Goal: Task Accomplishment & Management: Manage account settings

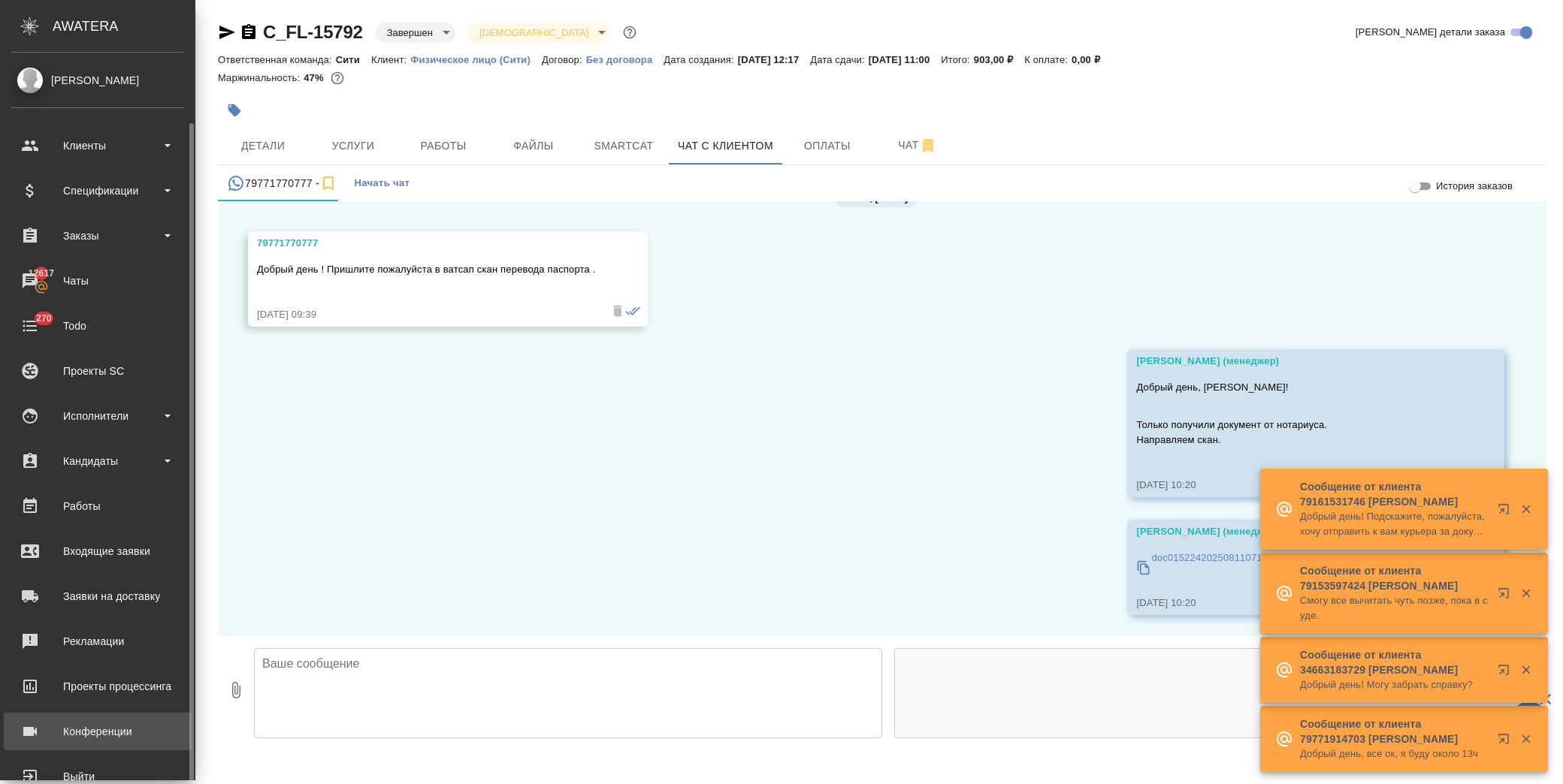
scroll to position [36, 0]
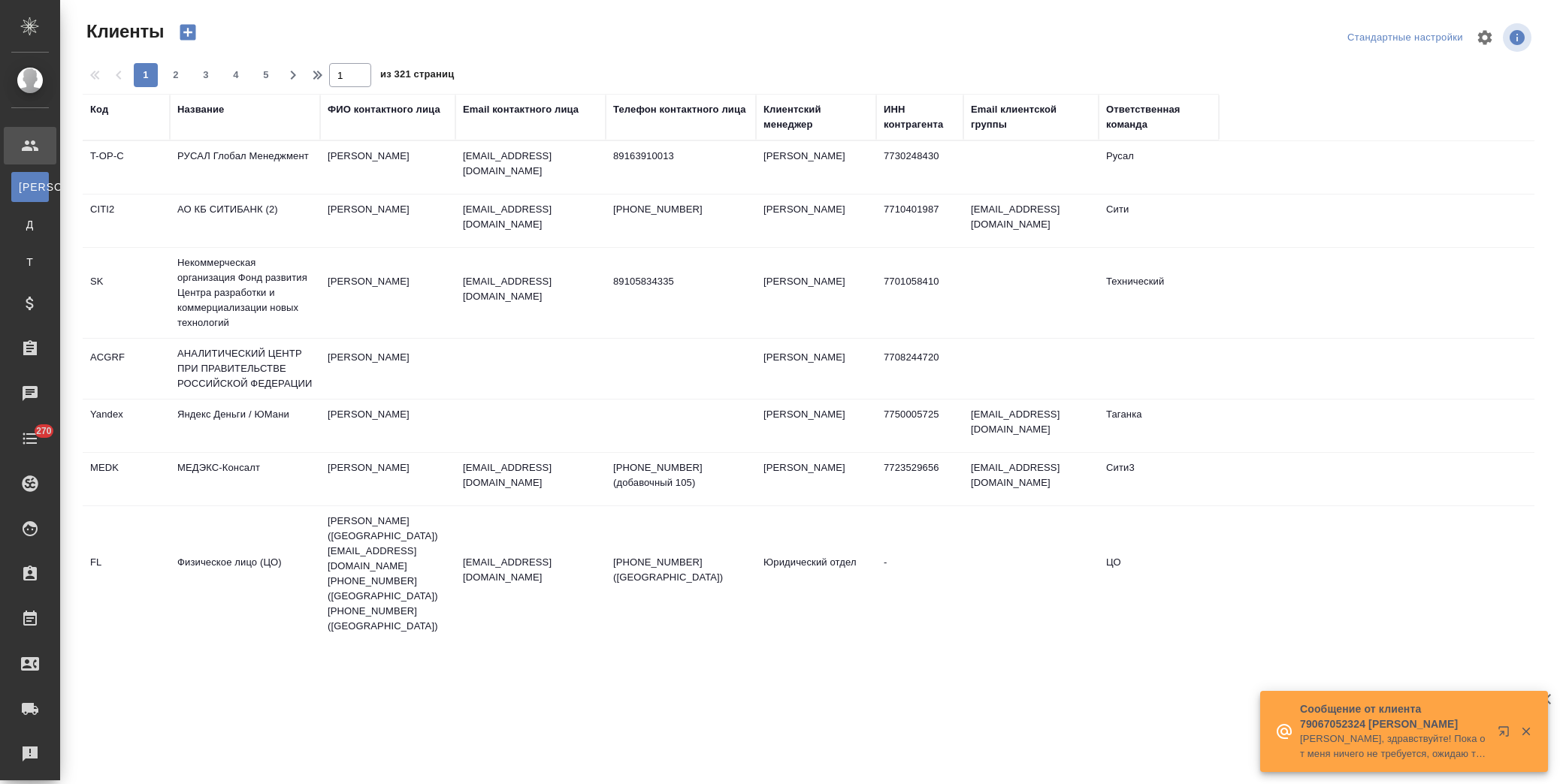
select select "RU"
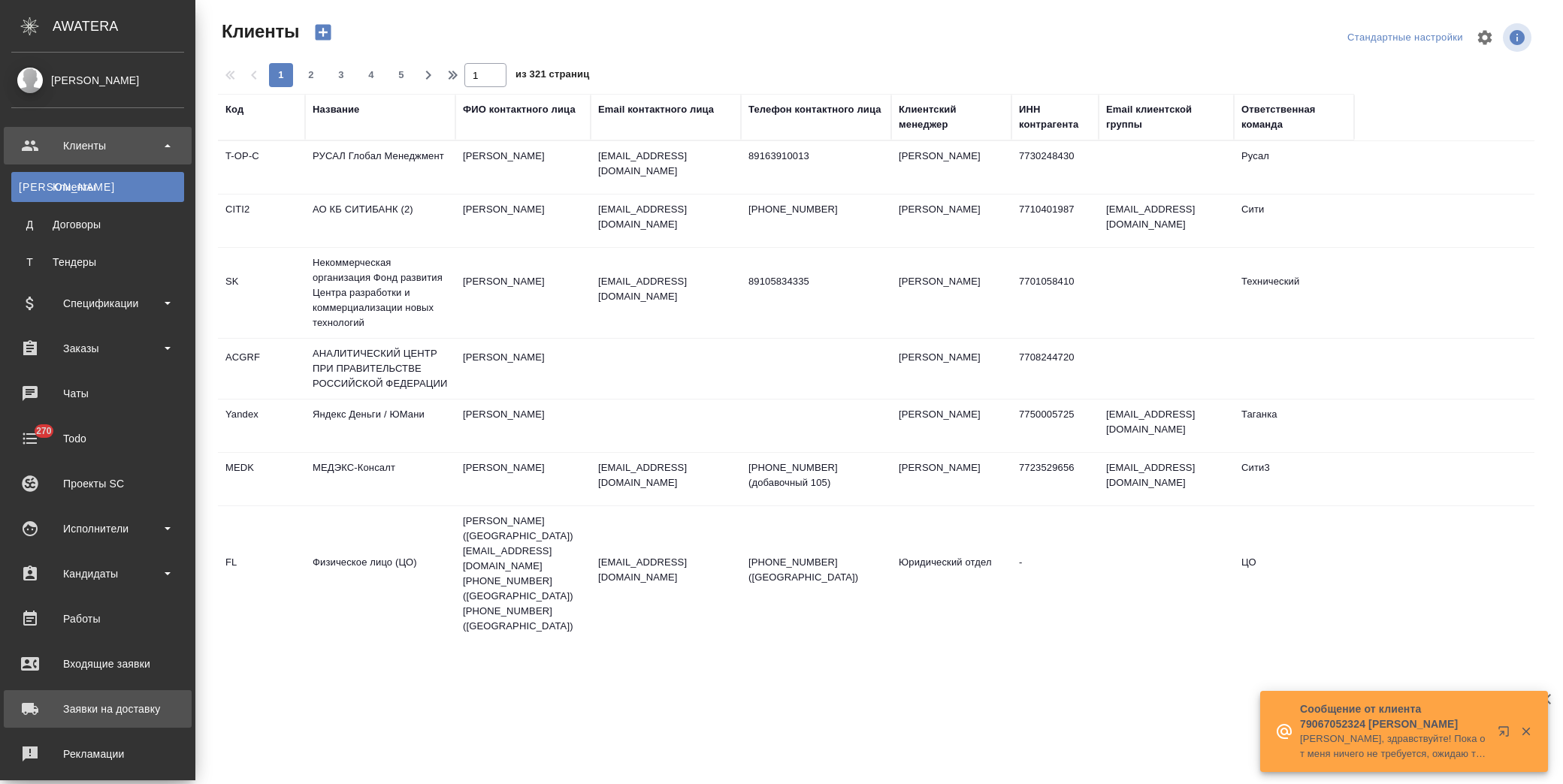
scroll to position [149, 0]
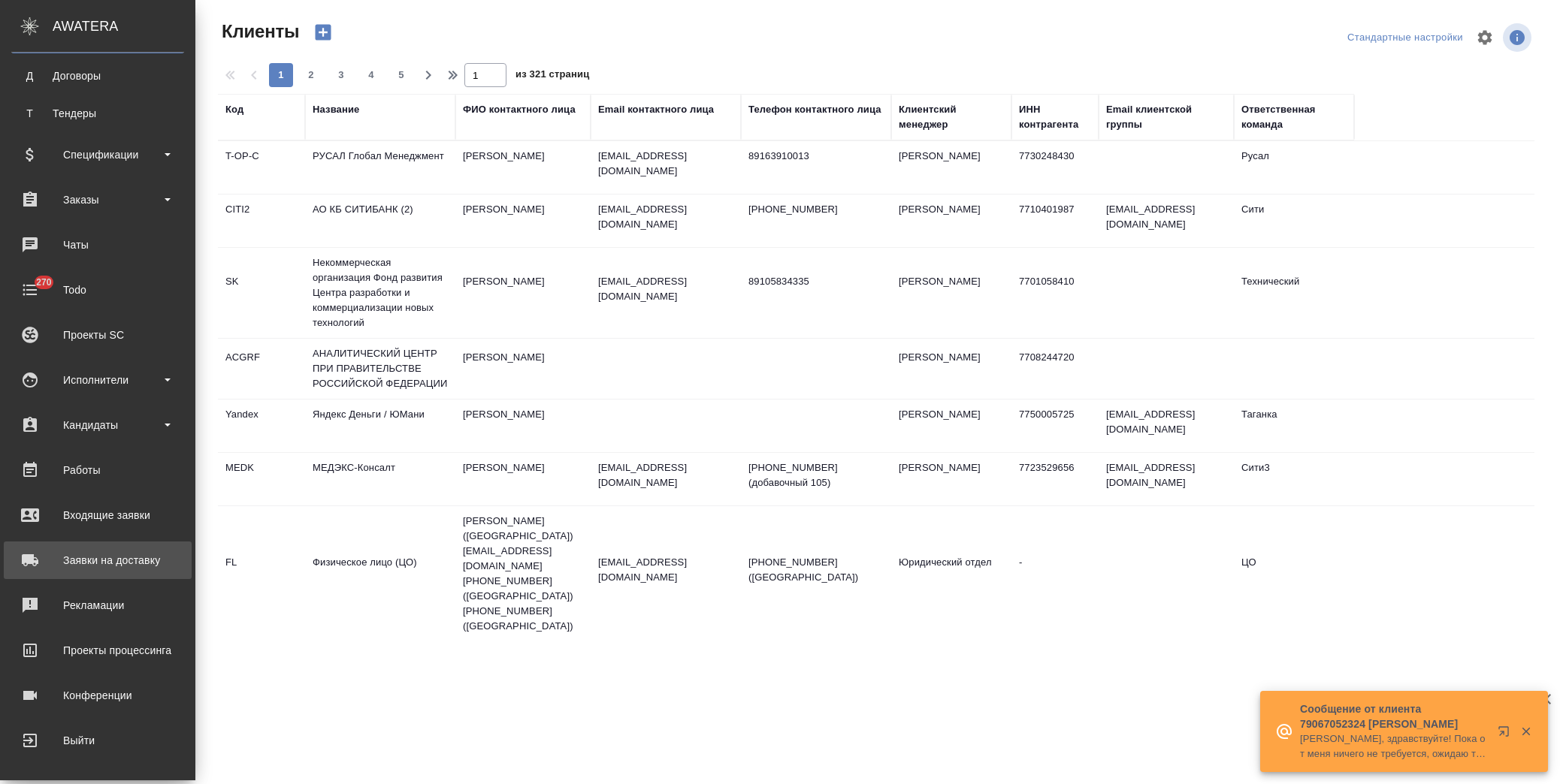
click at [154, 553] on div "Заявки на доставку" at bounding box center [97, 560] width 173 height 23
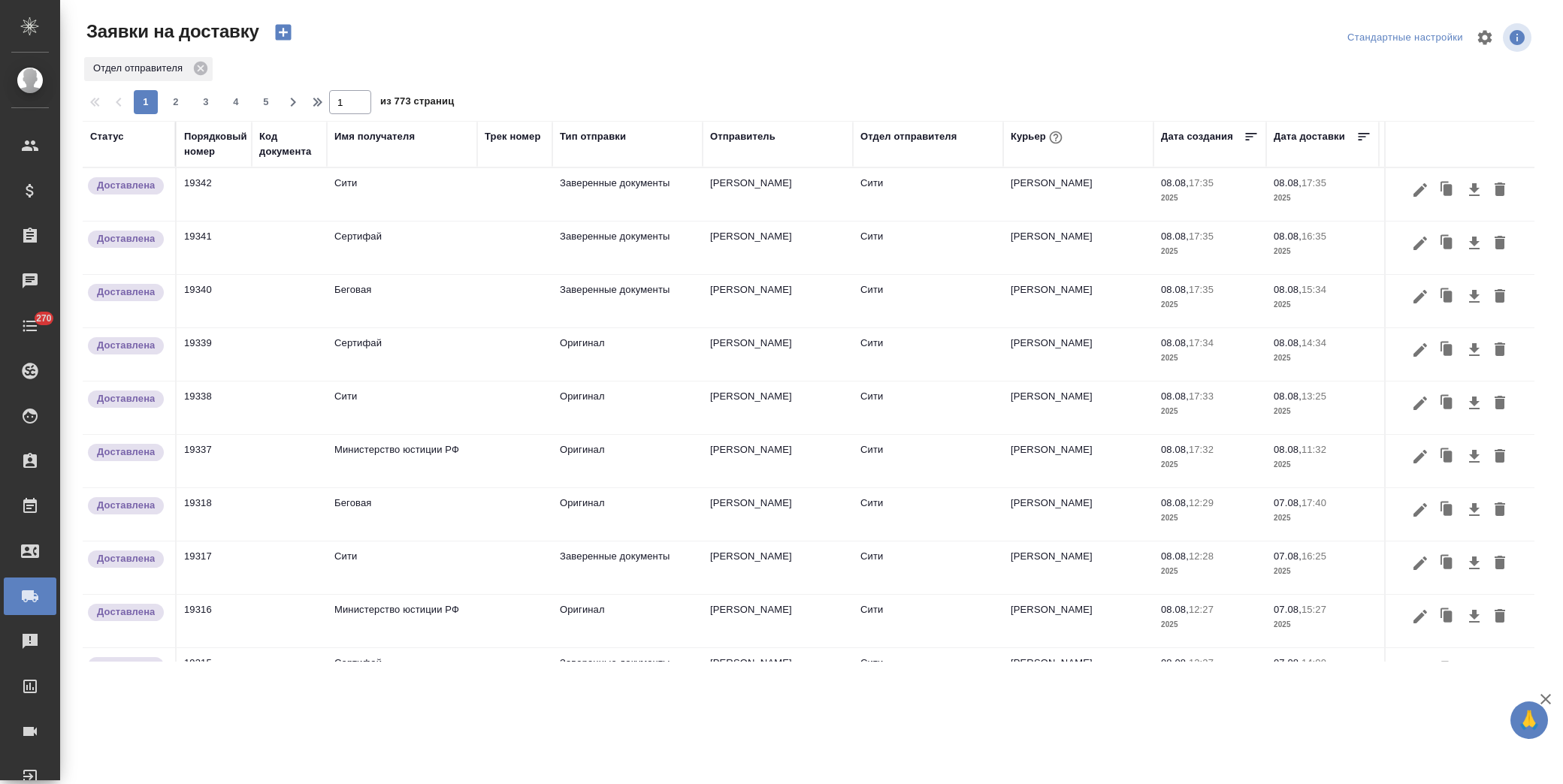
click at [113, 126] on th "Статус" at bounding box center [130, 144] width 94 height 47
click at [110, 137] on div "Статус" at bounding box center [107, 137] width 34 height 15
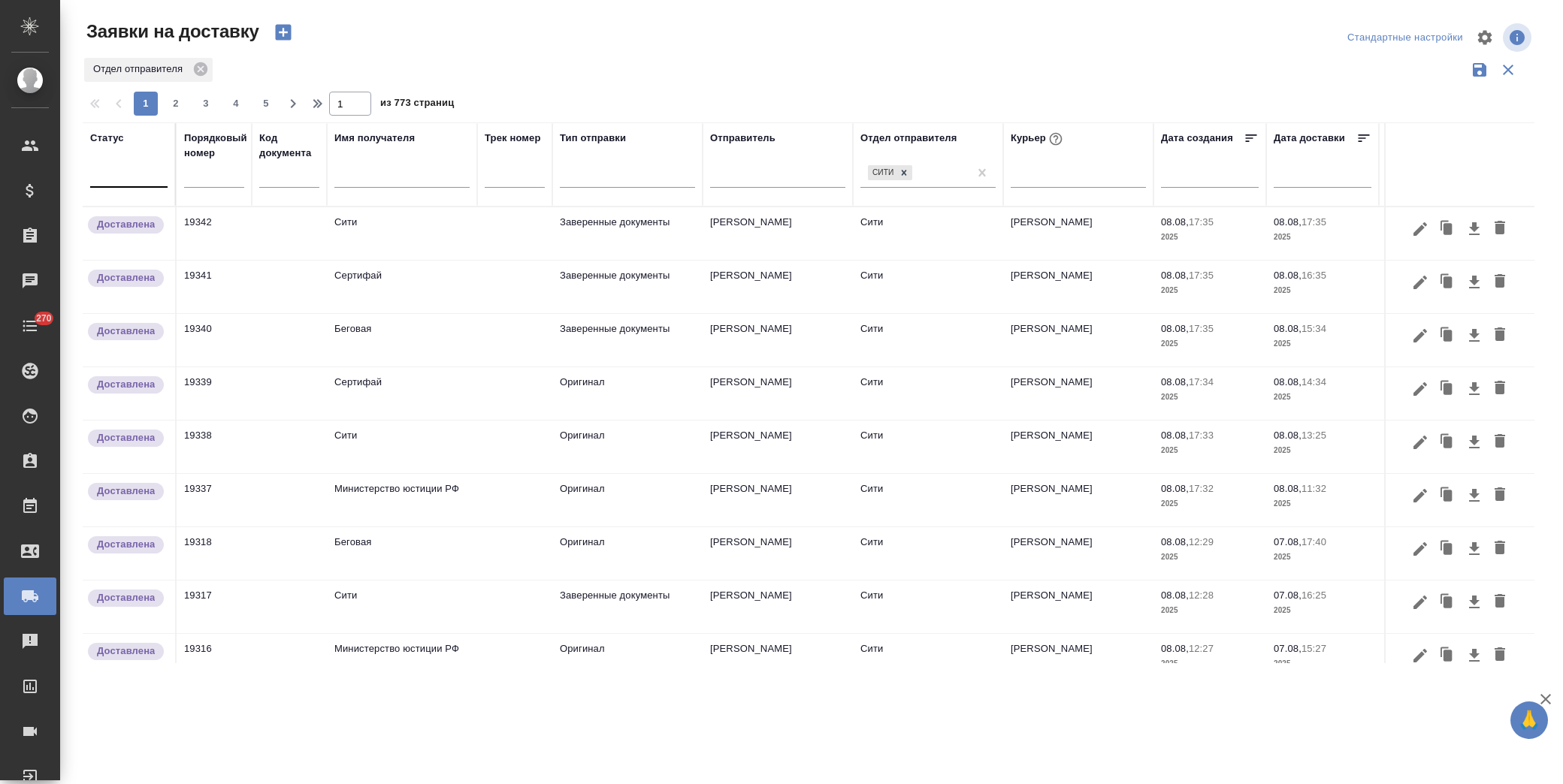
click at [131, 173] on div at bounding box center [129, 173] width 77 height 22
click at [221, 248] on div "Принята" at bounding box center [296, 247] width 225 height 27
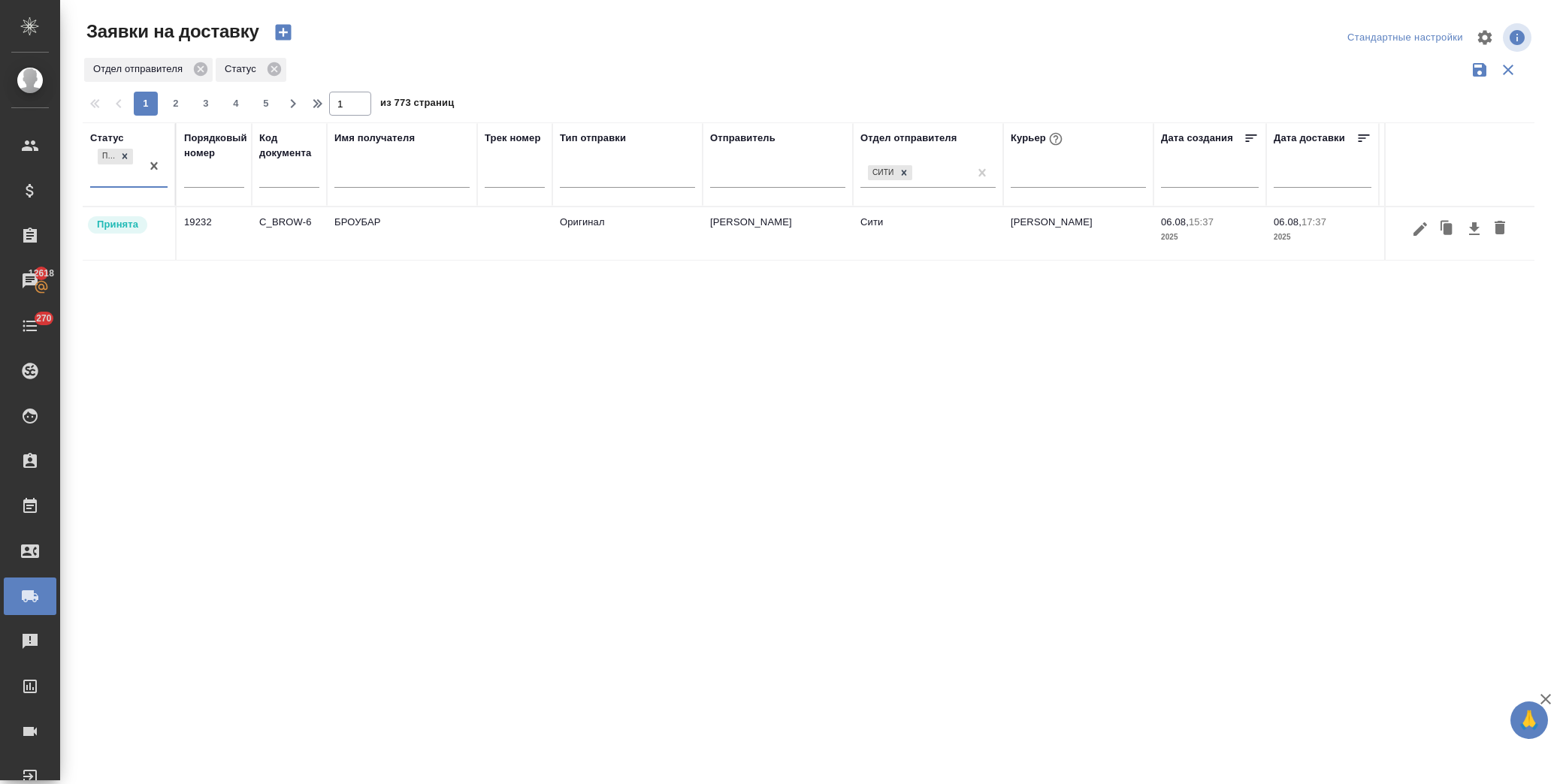
click at [581, 244] on td "Оригинал" at bounding box center [627, 233] width 150 height 52
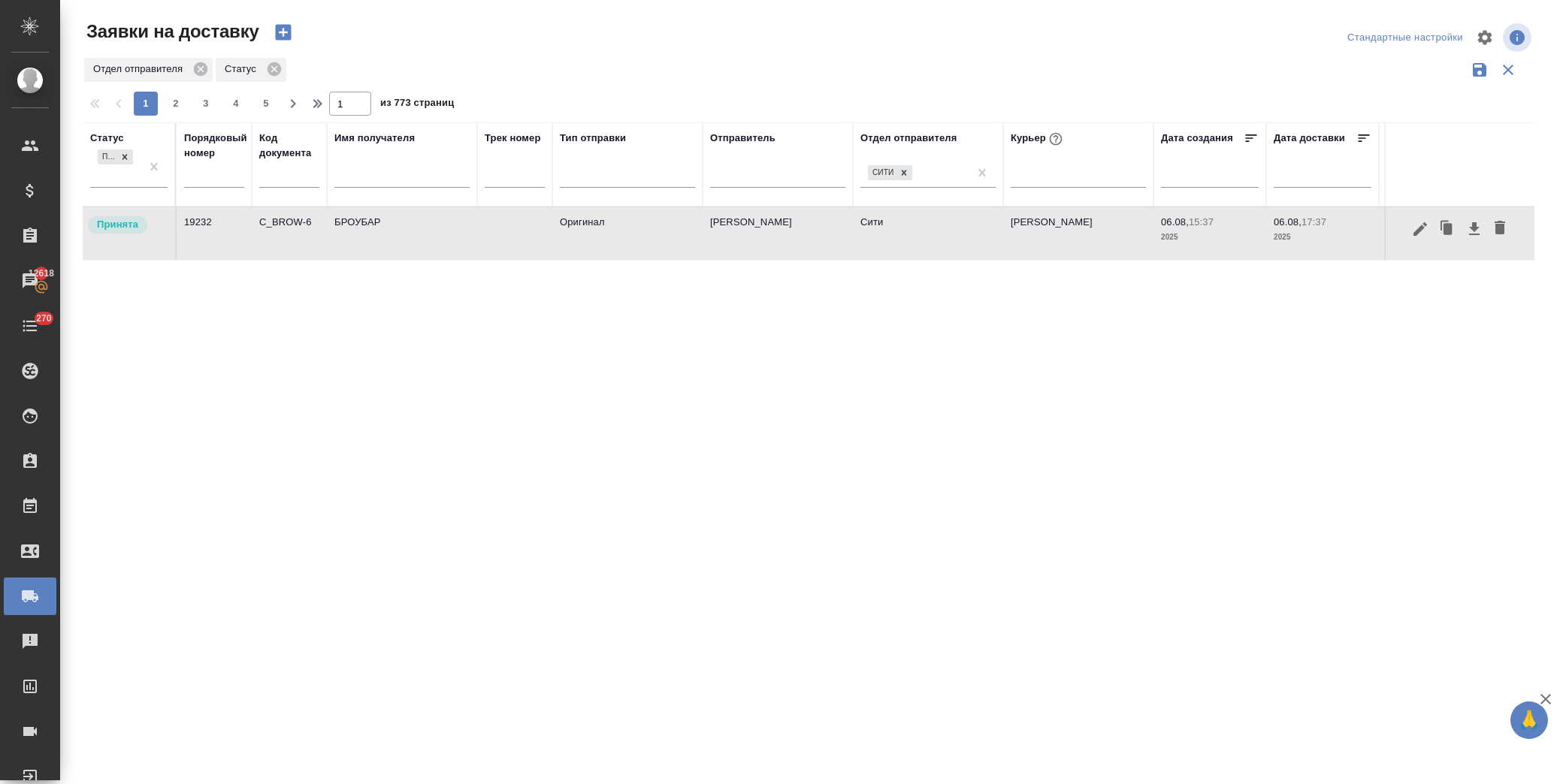
click at [581, 244] on td "Оригинал" at bounding box center [627, 233] width 150 height 52
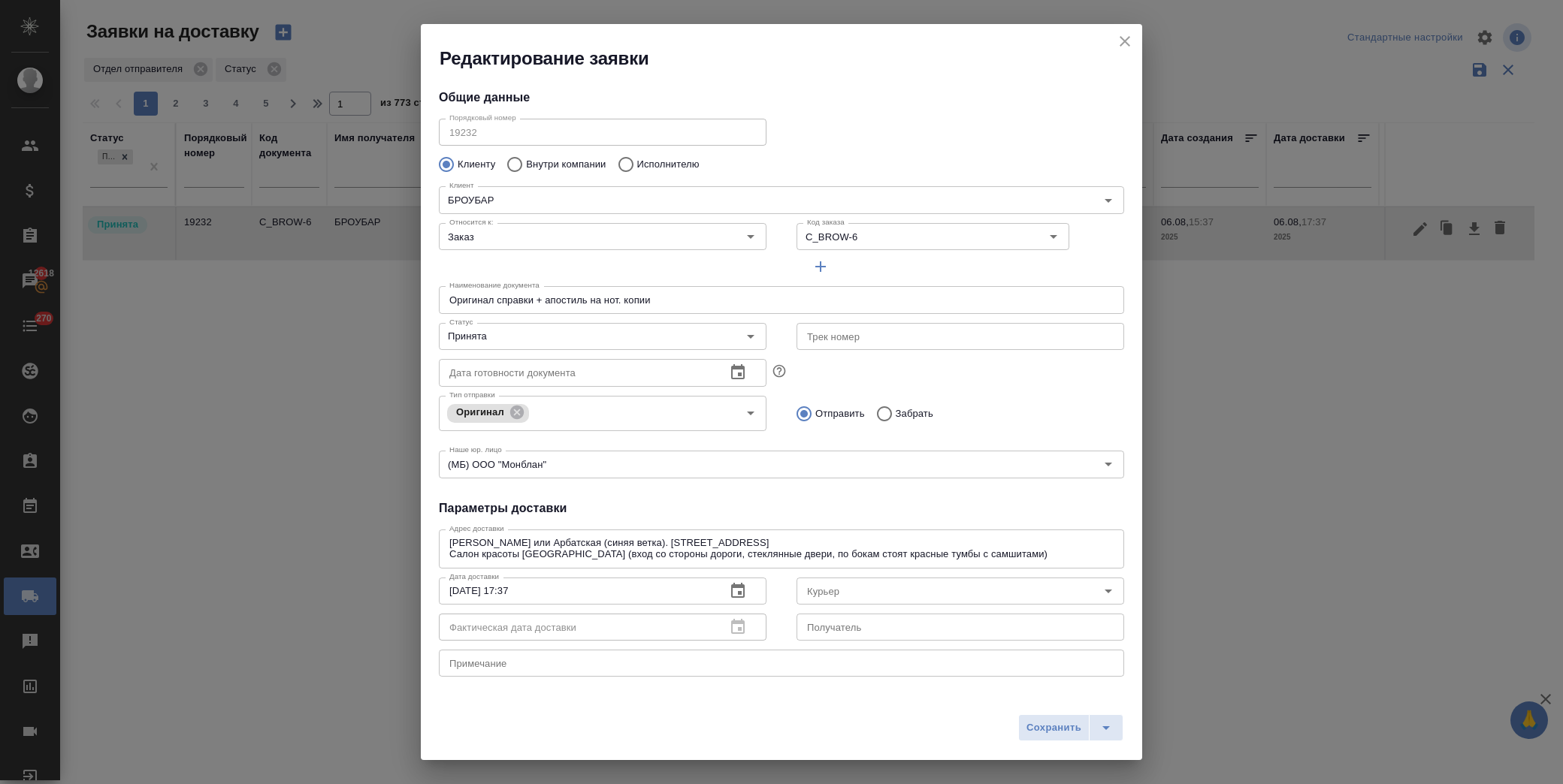
type input "[PERSON_NAME]"
type input "- [PERSON_NAME]"
type input "79160118323"
click at [524, 343] on input "Принята" at bounding box center [577, 336] width 268 height 18
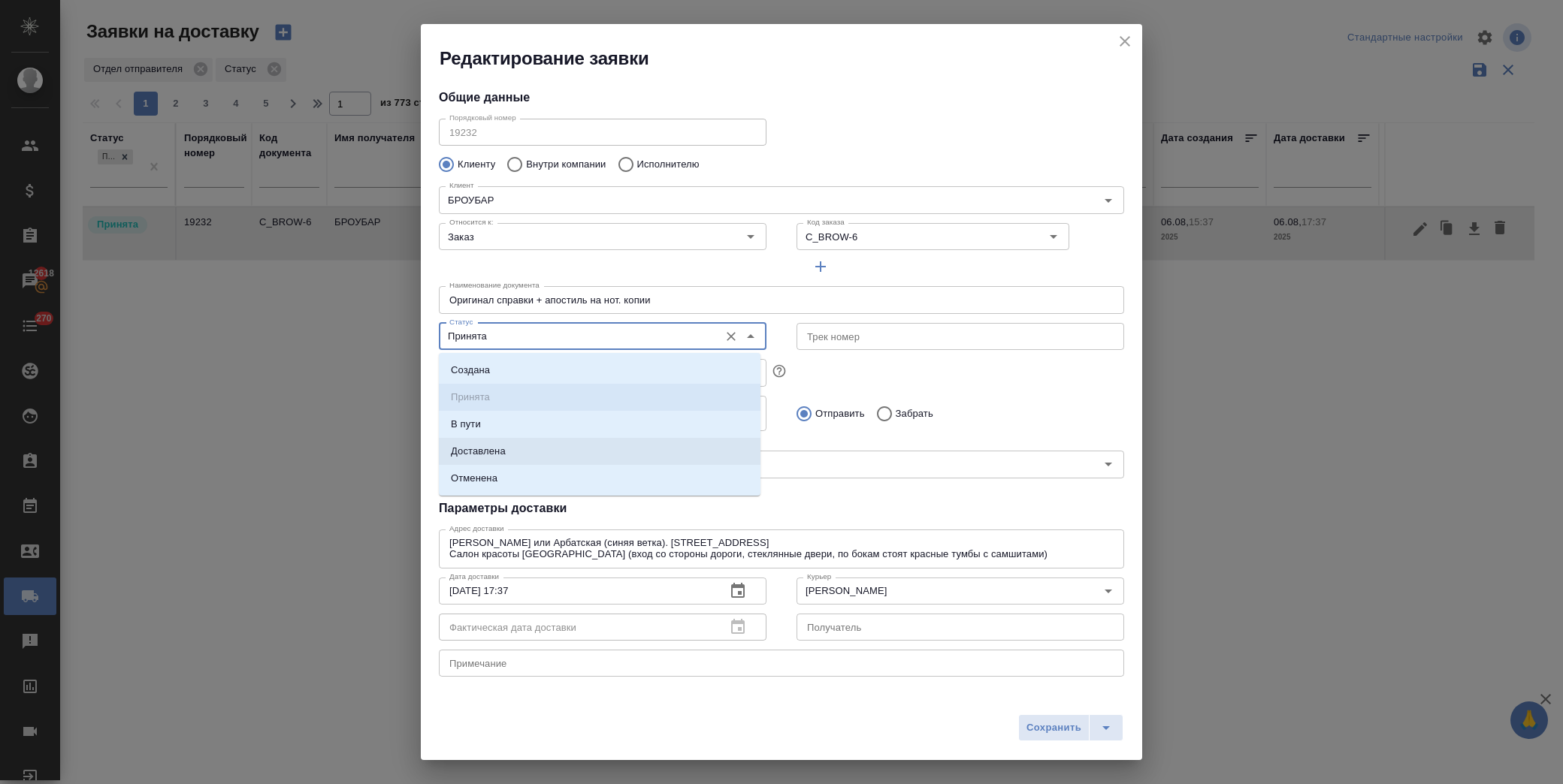
click at [516, 451] on li "Доставлена" at bounding box center [599, 450] width 322 height 27
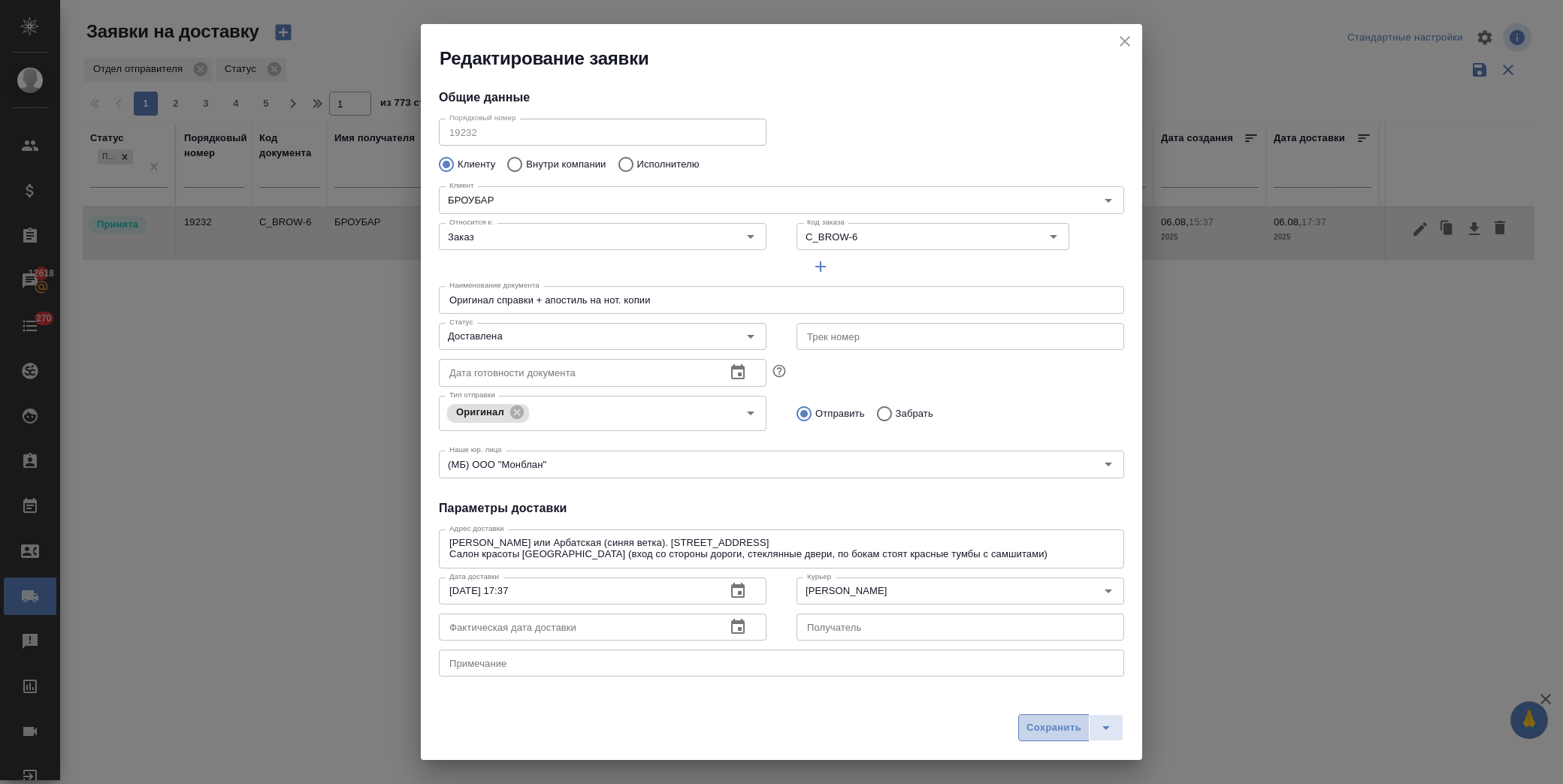
click at [1070, 736] on span "Сохранить" at bounding box center [1054, 728] width 55 height 17
type input "Принята"
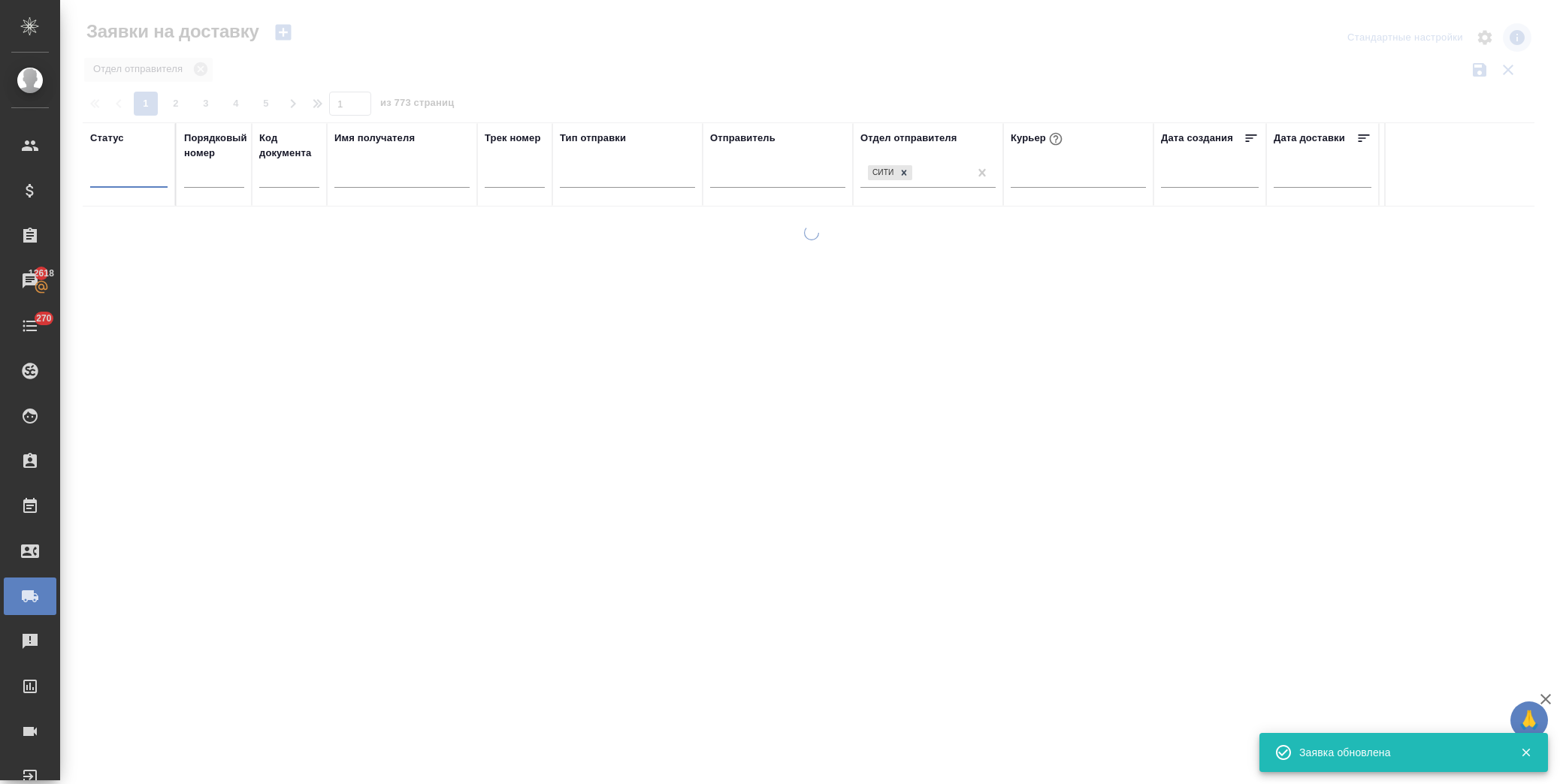
click at [119, 169] on div at bounding box center [129, 173] width 77 height 22
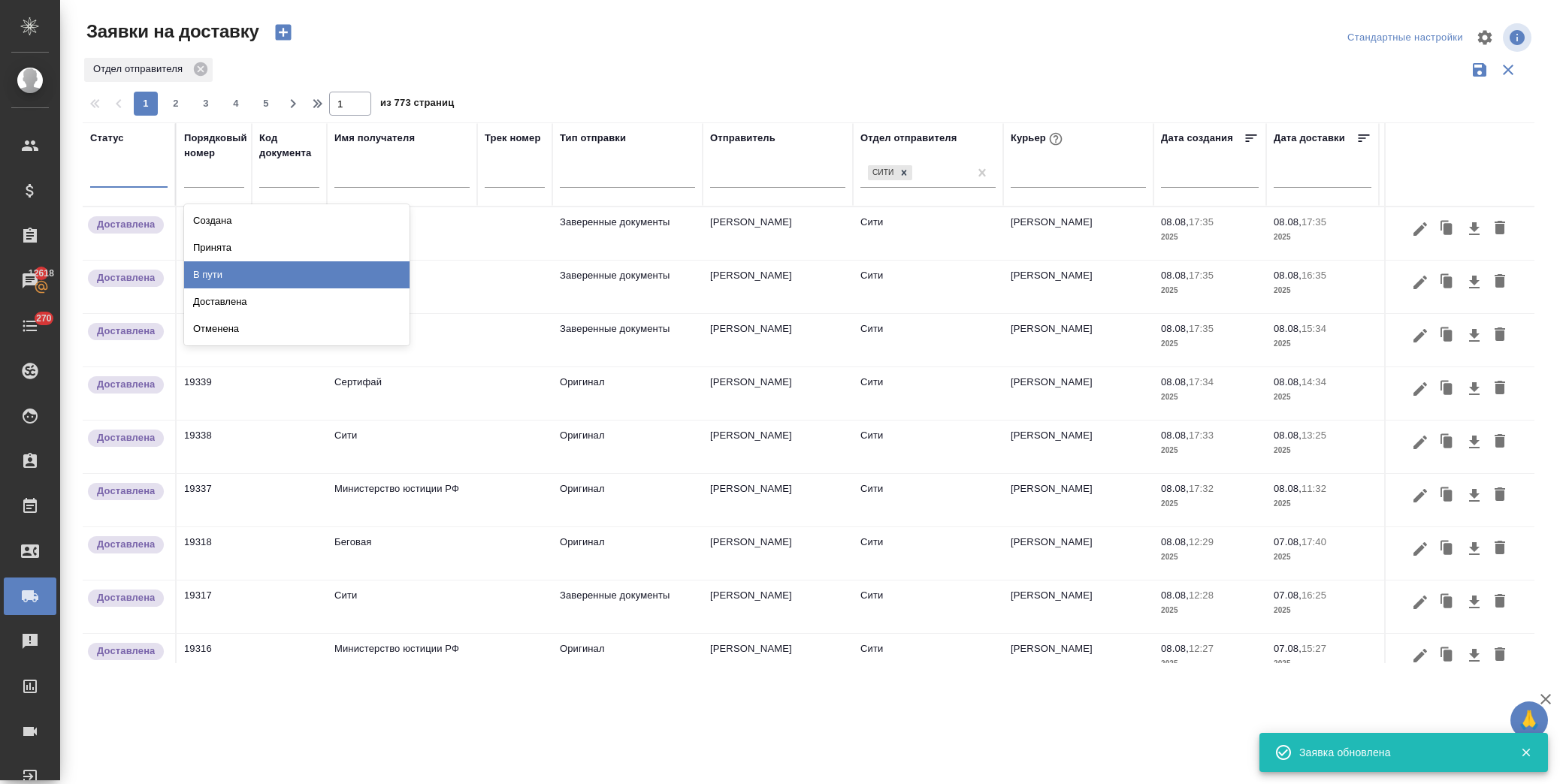
click at [257, 275] on div "В пути" at bounding box center [296, 274] width 225 height 27
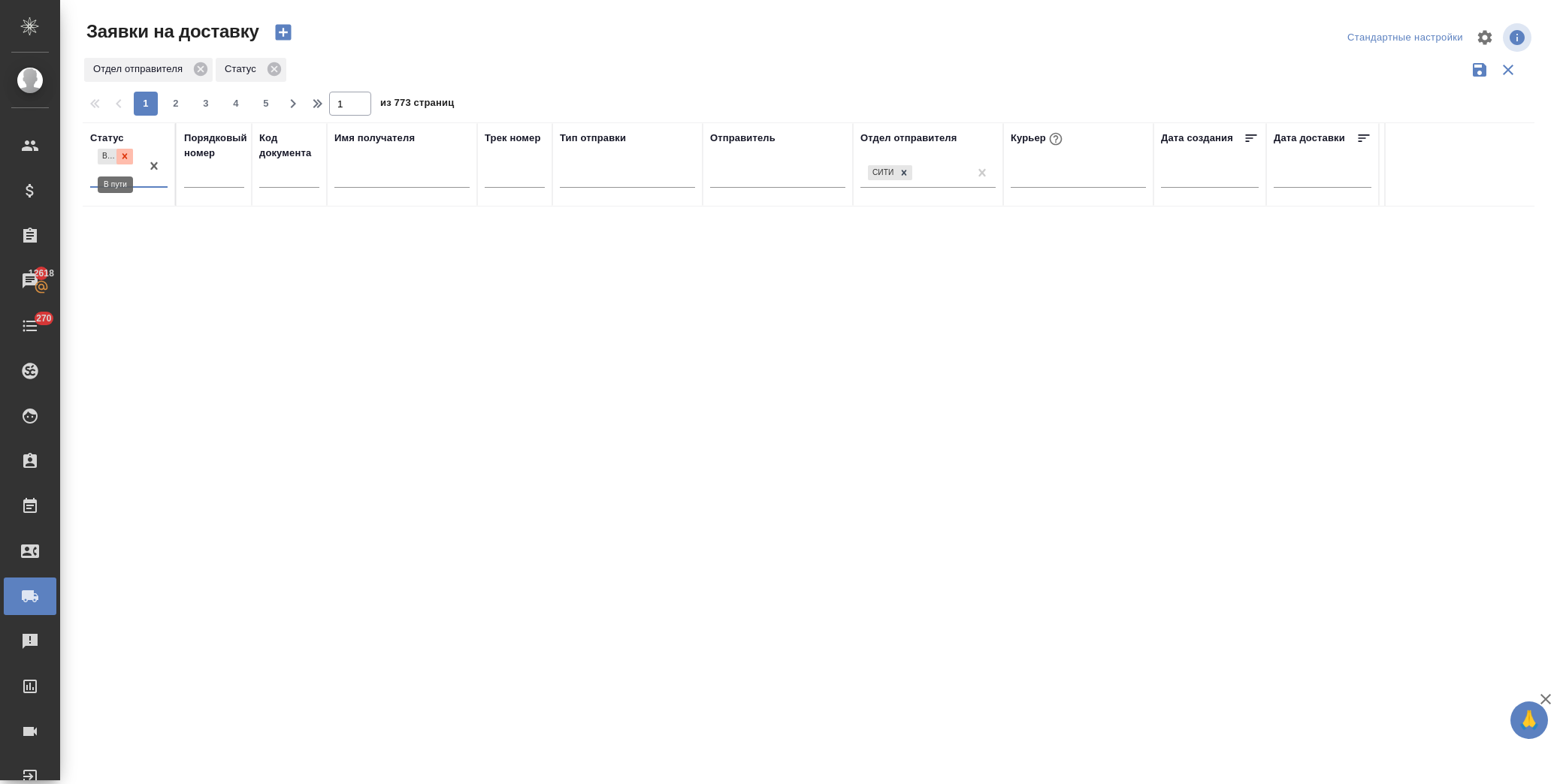
click at [125, 153] on icon at bounding box center [124, 155] width 10 height 10
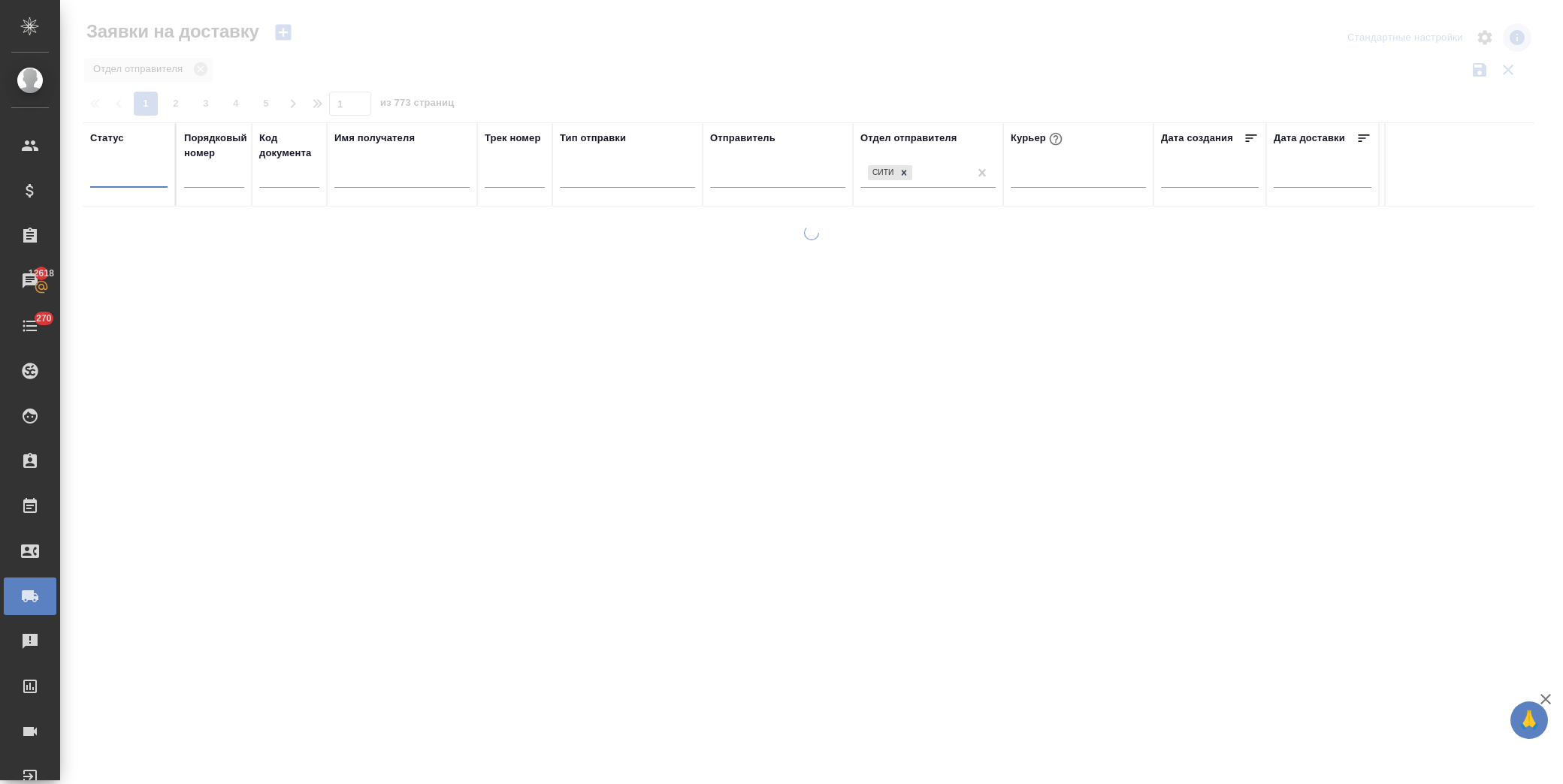
click at [145, 173] on div at bounding box center [129, 173] width 77 height 22
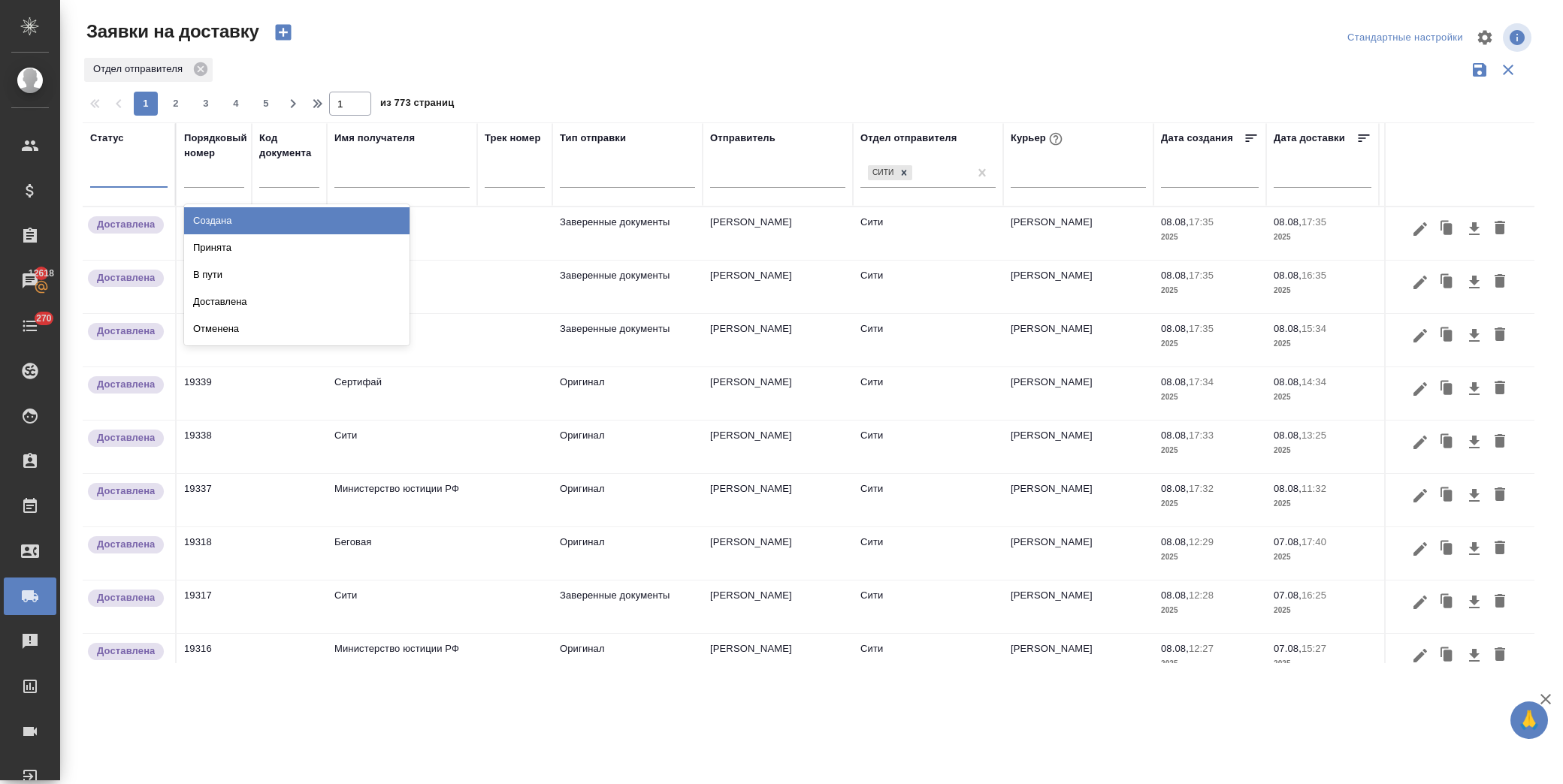
click at [267, 225] on div "Создана" at bounding box center [296, 221] width 225 height 27
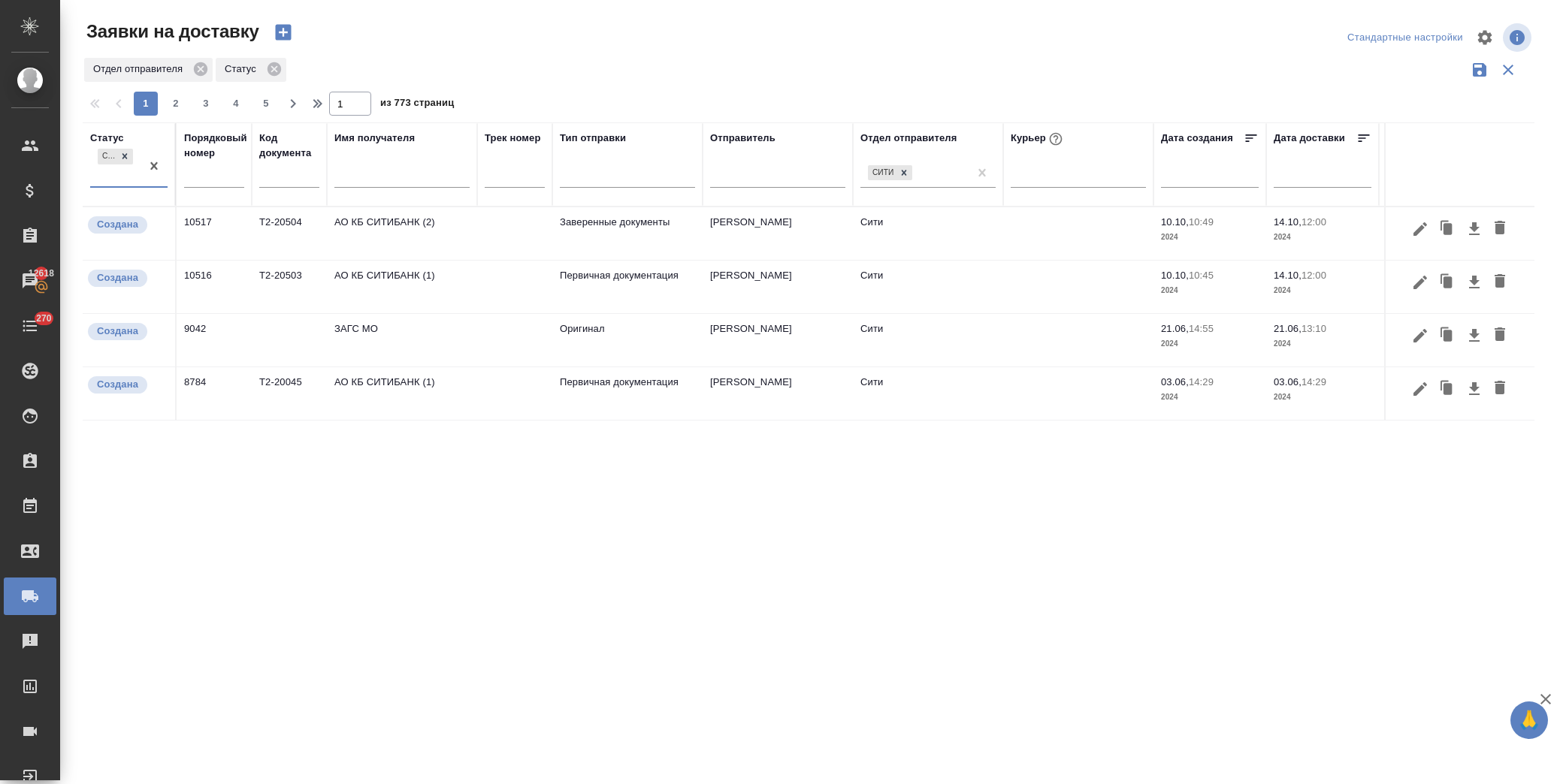
click at [942, 260] on td "Сити" at bounding box center [927, 233] width 150 height 52
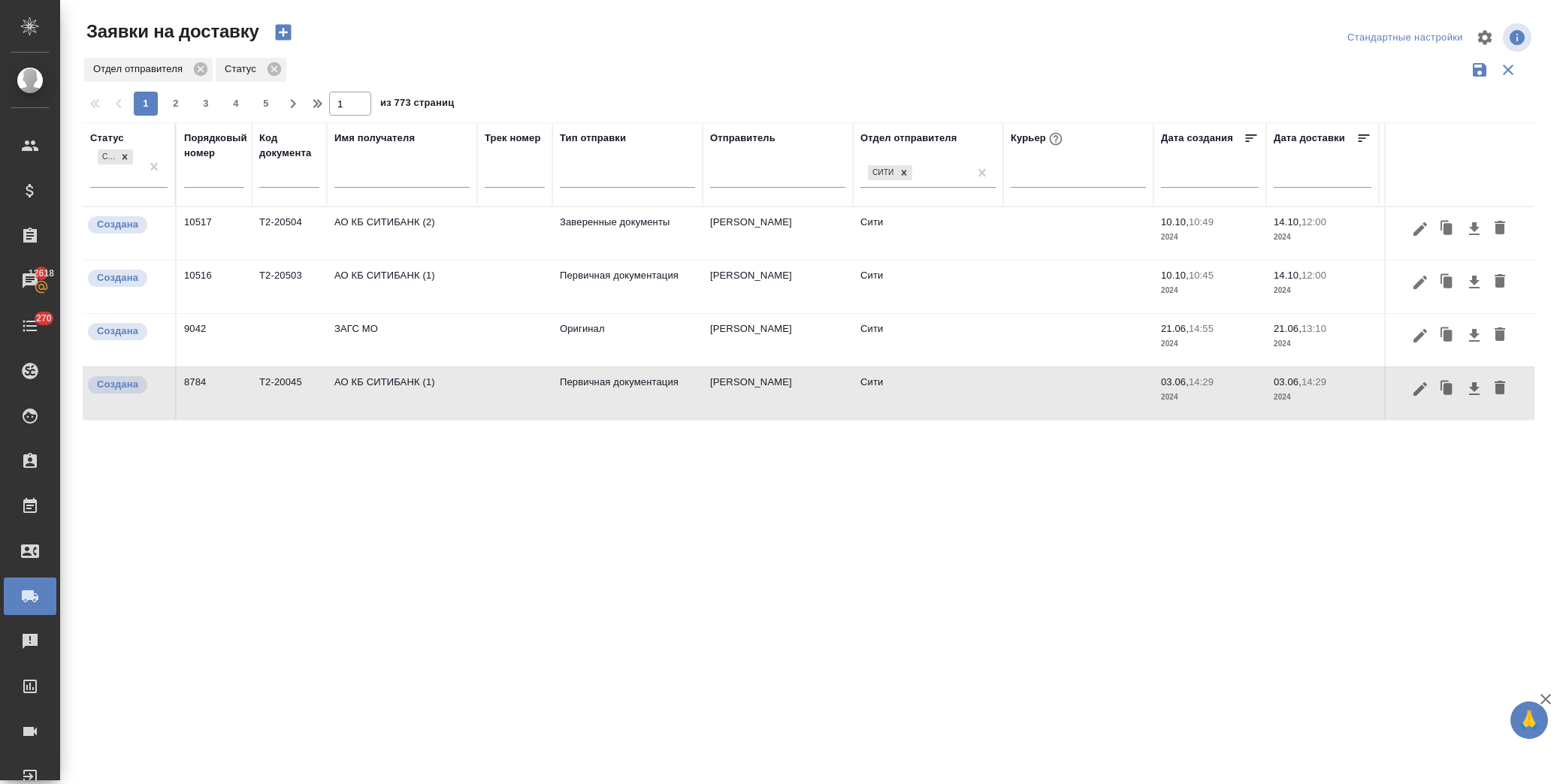
click at [942, 260] on td "Сити" at bounding box center [927, 233] width 150 height 52
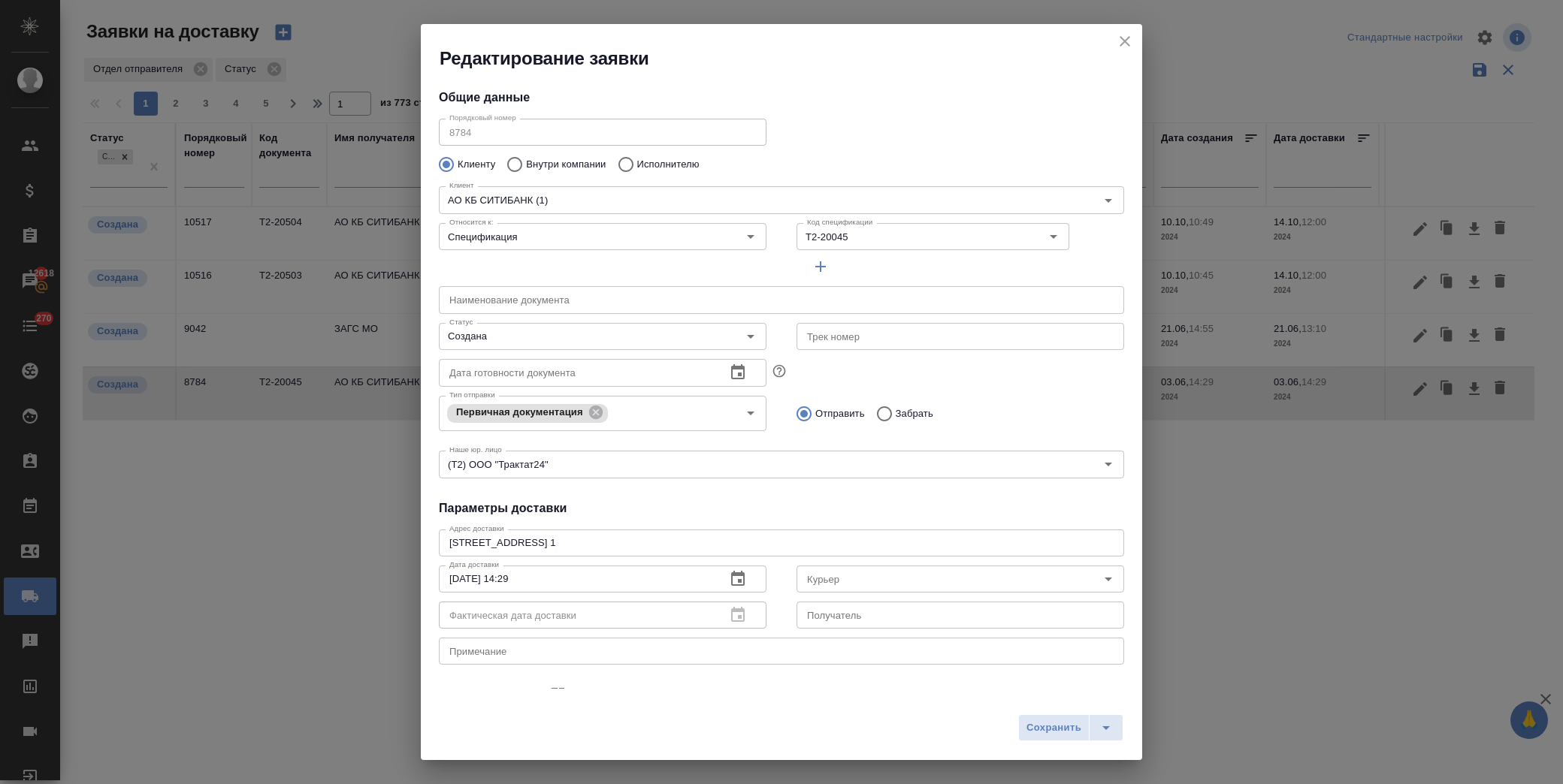
type input "[PERSON_NAME]"
type input "[PHONE_NUMBER]"
click at [561, 328] on input "Создана" at bounding box center [577, 336] width 268 height 18
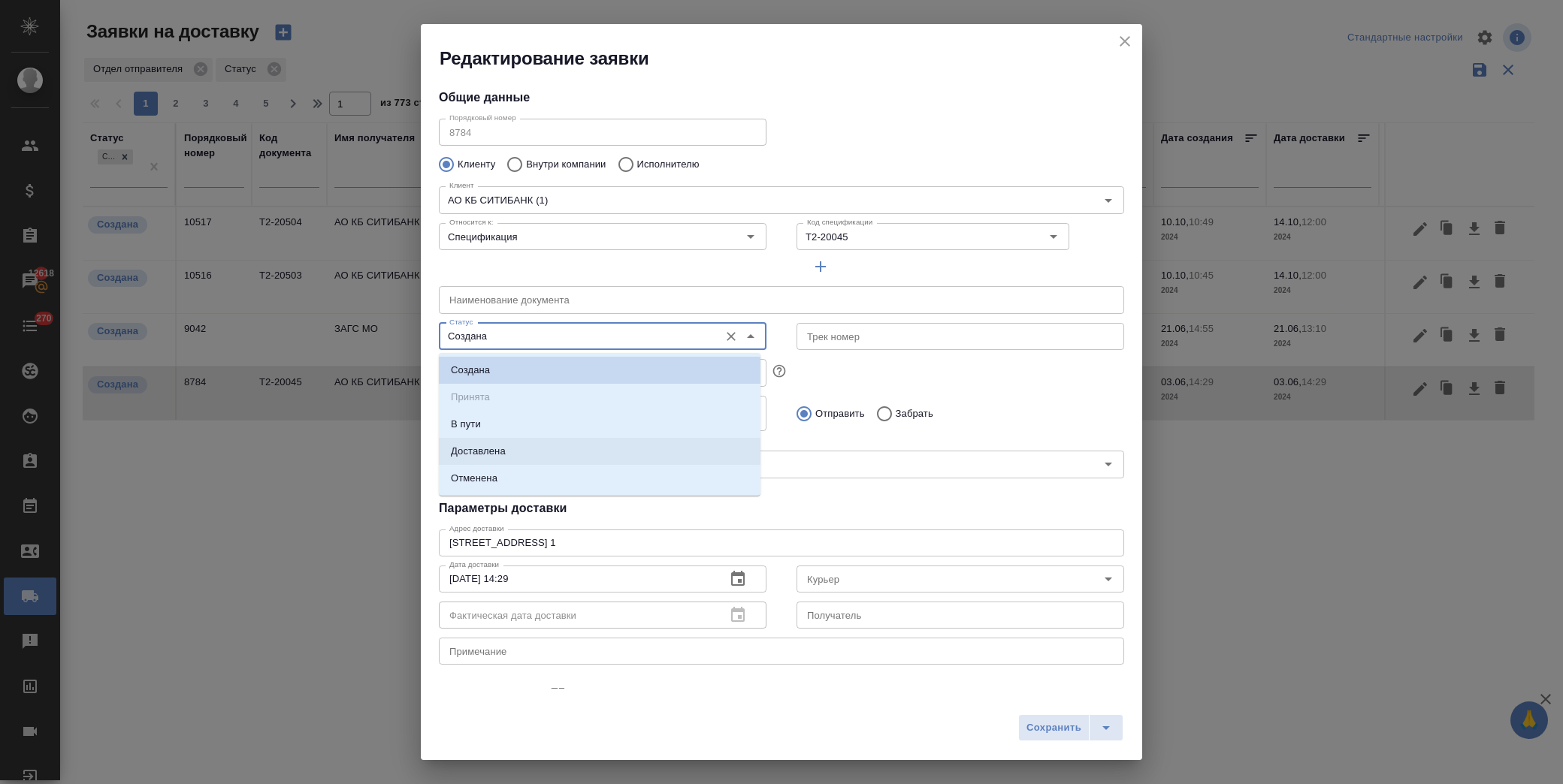
drag, startPoint x: 500, startPoint y: 450, endPoint x: 634, endPoint y: 489, distance: 139.6
click at [500, 452] on p "Доставлена" at bounding box center [478, 451] width 55 height 15
type input "Доставлена"
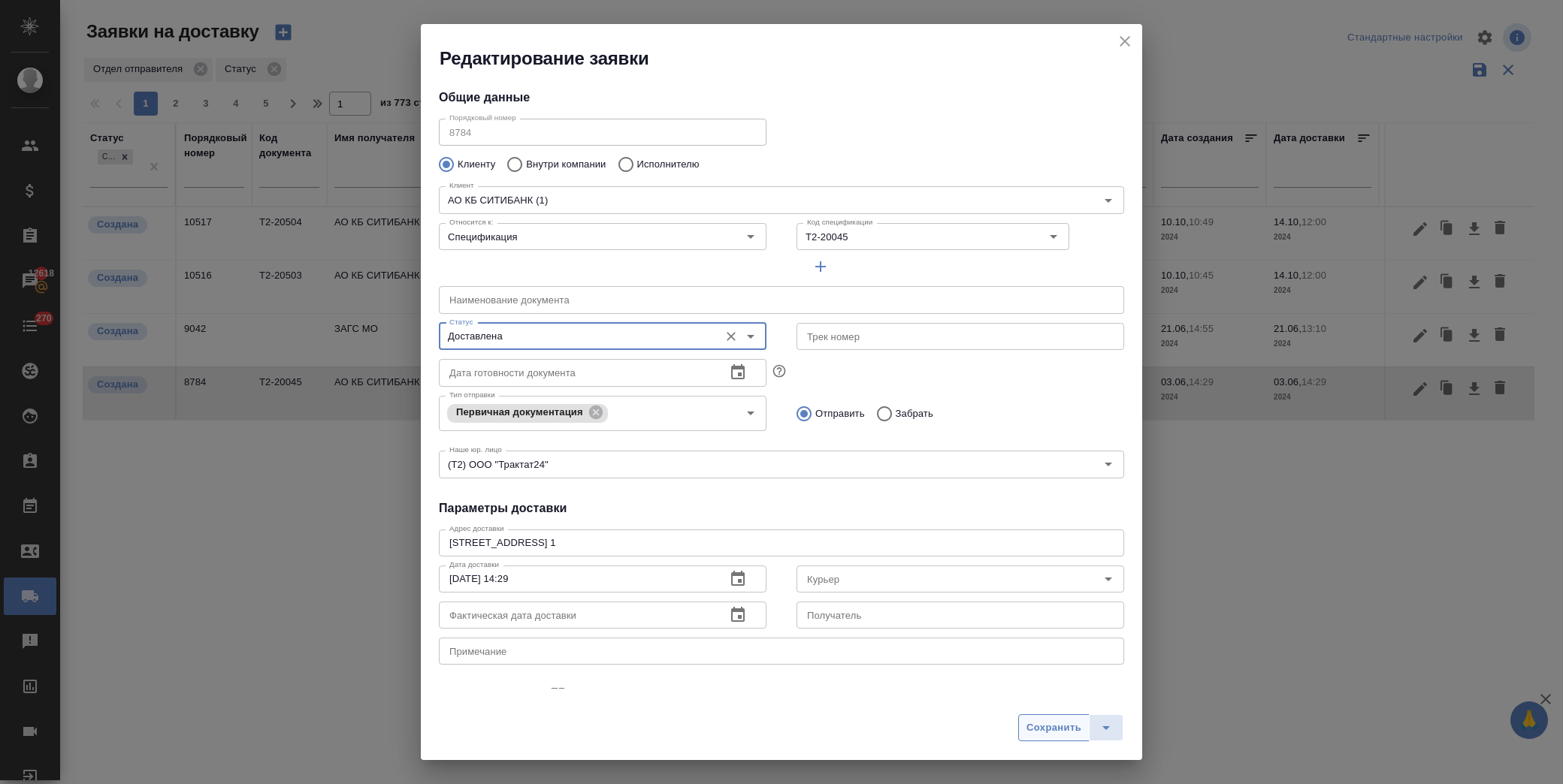
click at [1046, 722] on span "Сохранить" at bounding box center [1054, 728] width 55 height 17
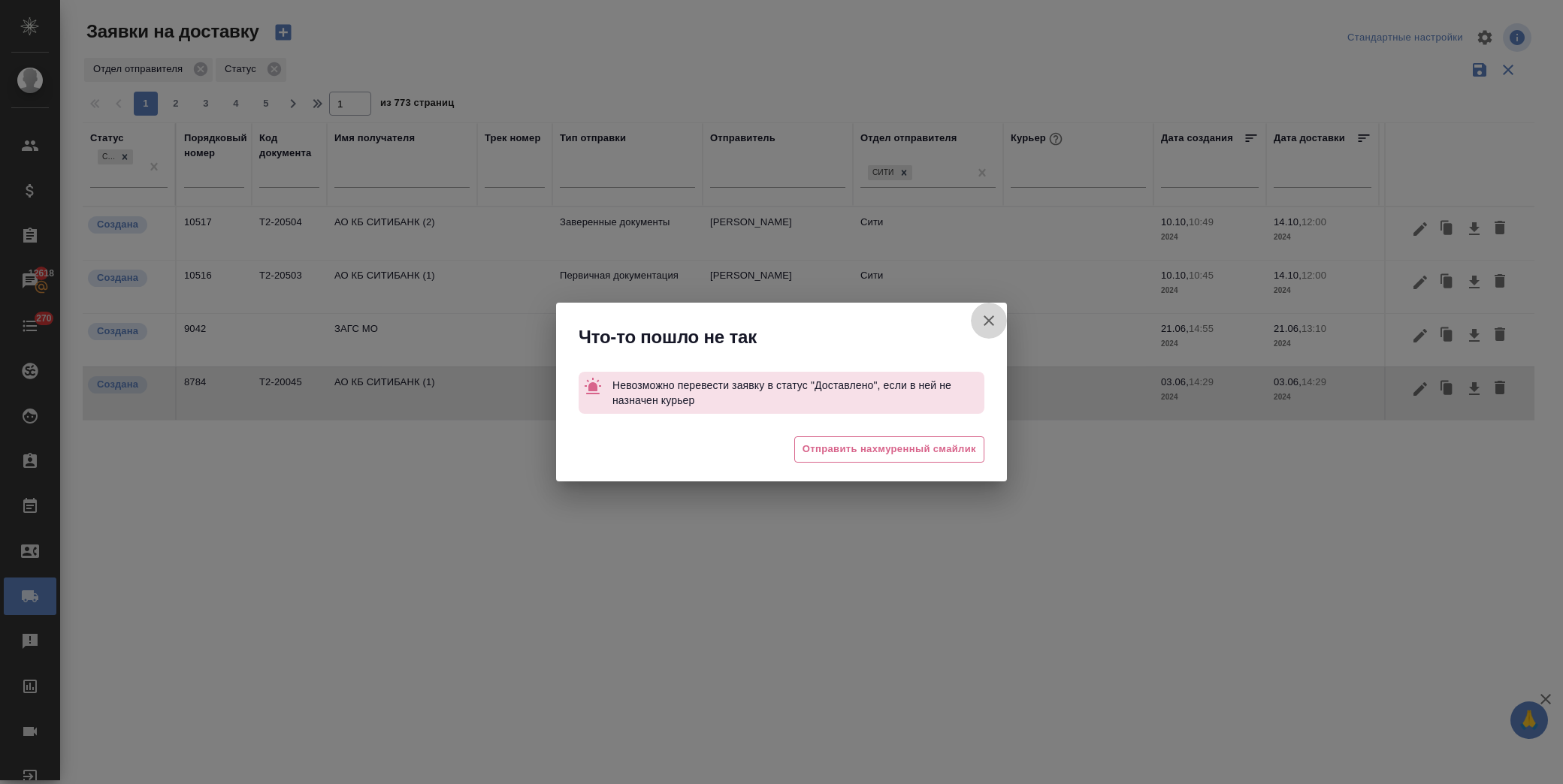
click at [985, 316] on icon "button" at bounding box center [988, 320] width 10 height 10
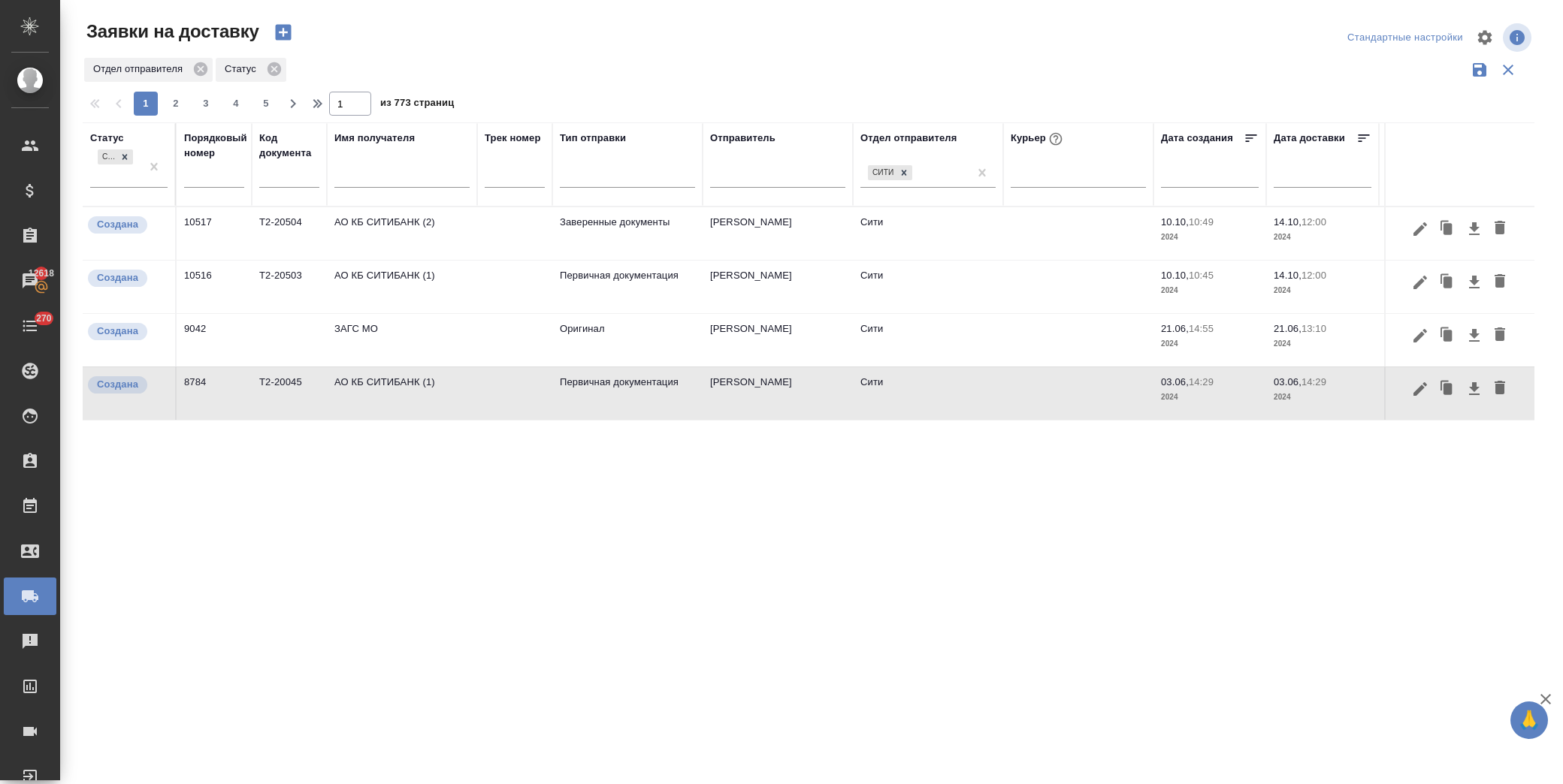
click at [854, 260] on td "Сити" at bounding box center [927, 233] width 150 height 52
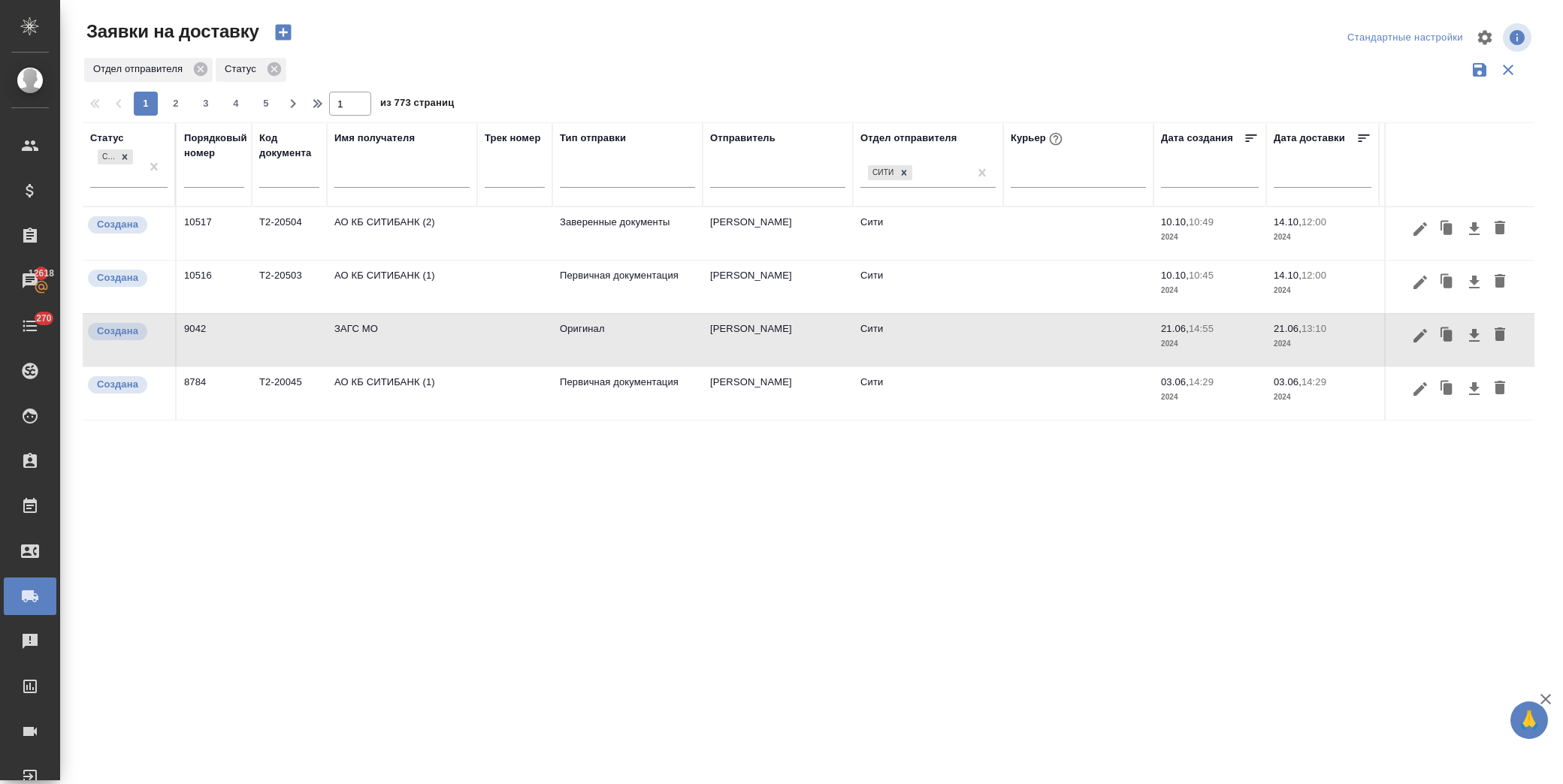
click at [854, 260] on td "Сити" at bounding box center [927, 233] width 150 height 52
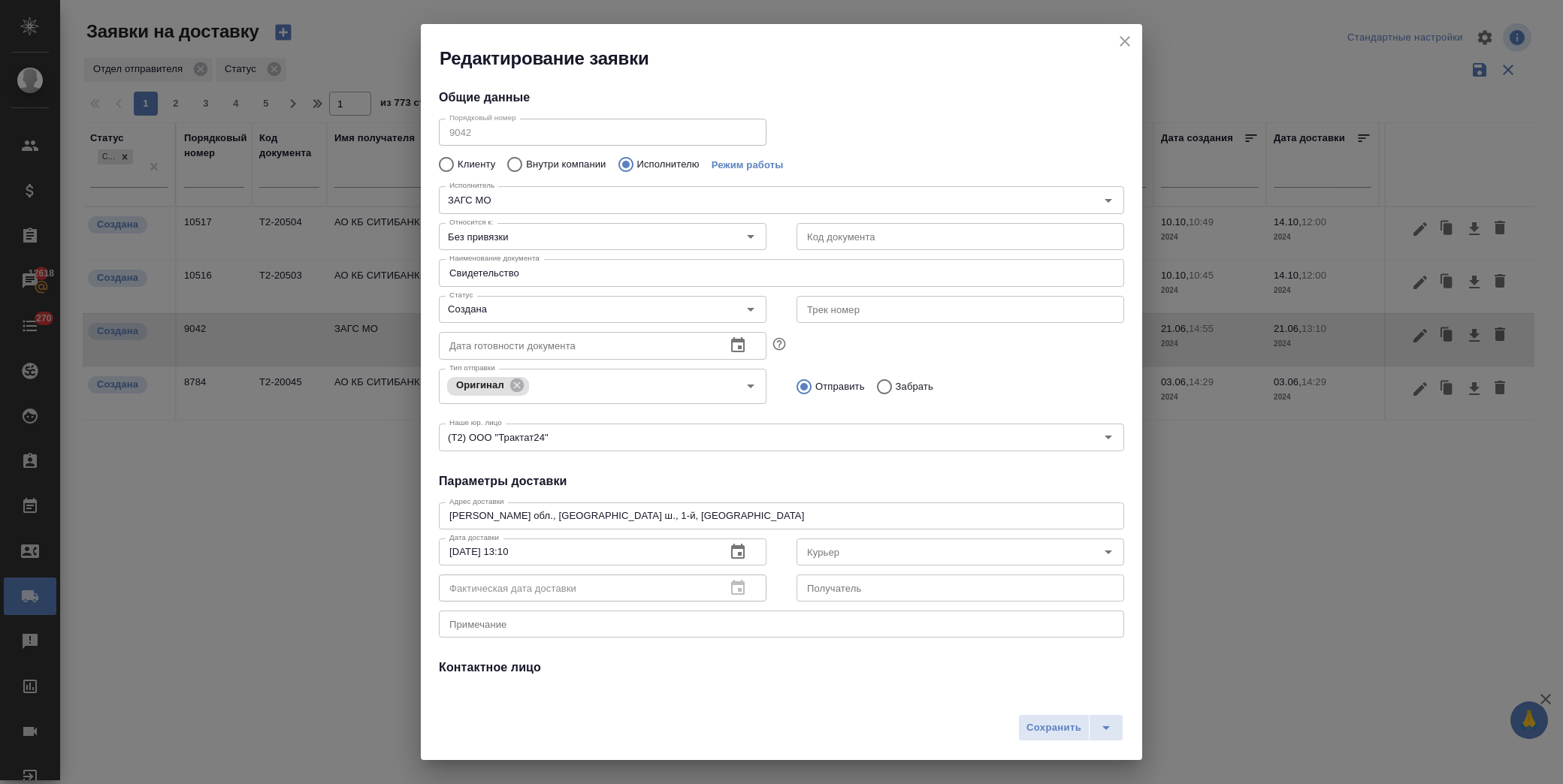
type input "ЗАГС МО"
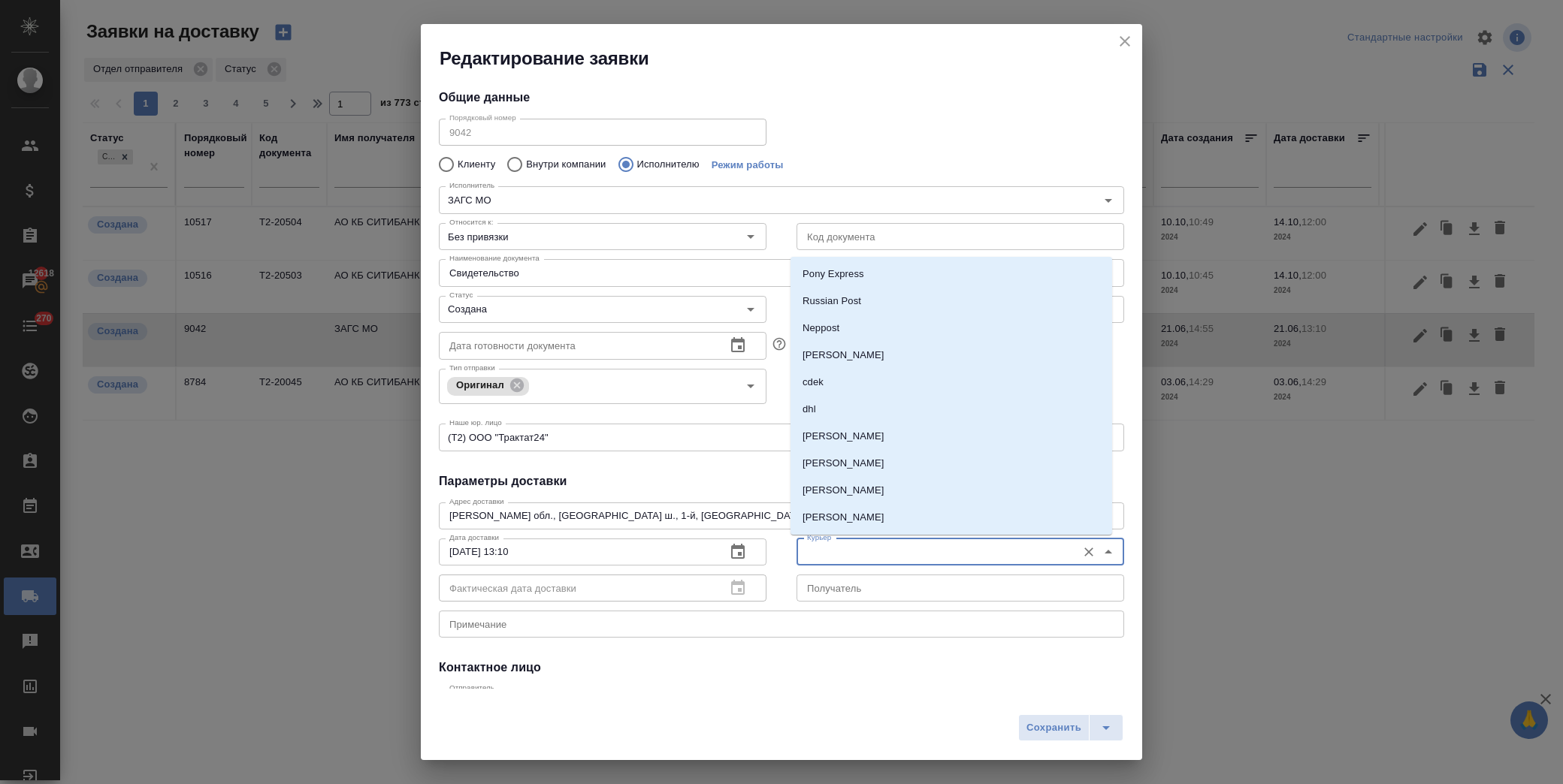
click at [862, 552] on input "Курьер" at bounding box center [935, 552] width 268 height 18
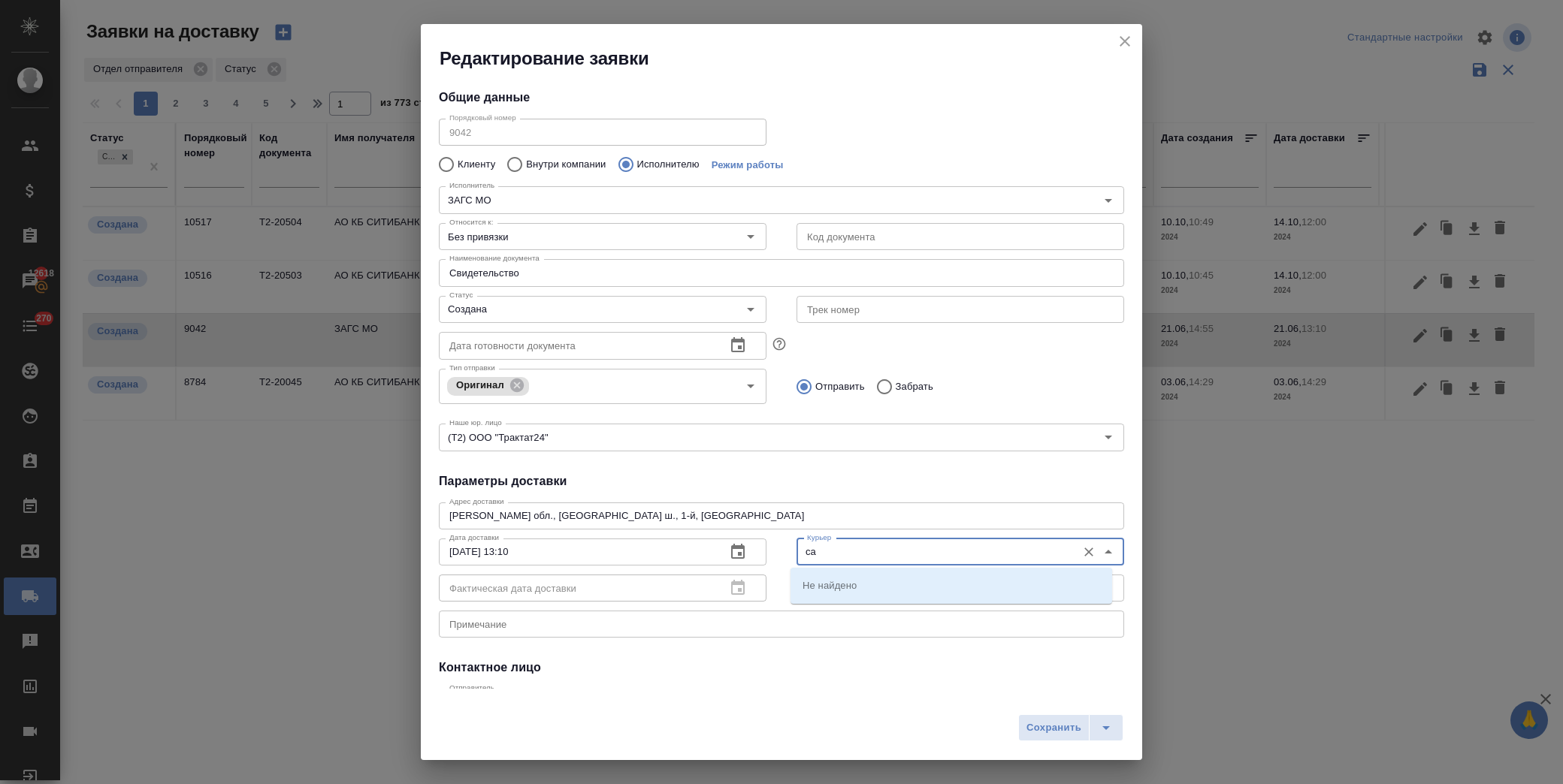
type input "с"
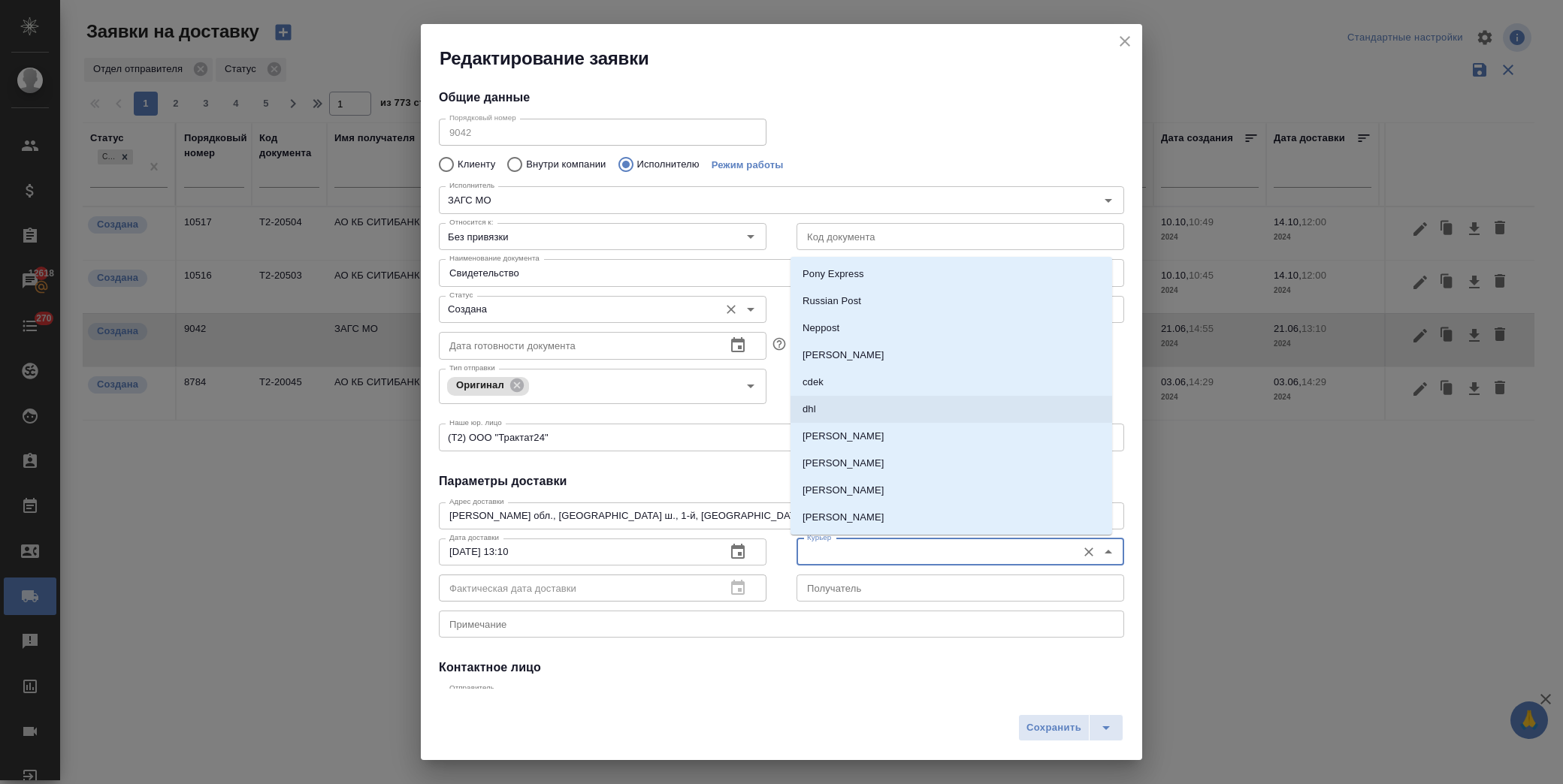
click at [599, 310] on input "Создана" at bounding box center [577, 310] width 268 height 18
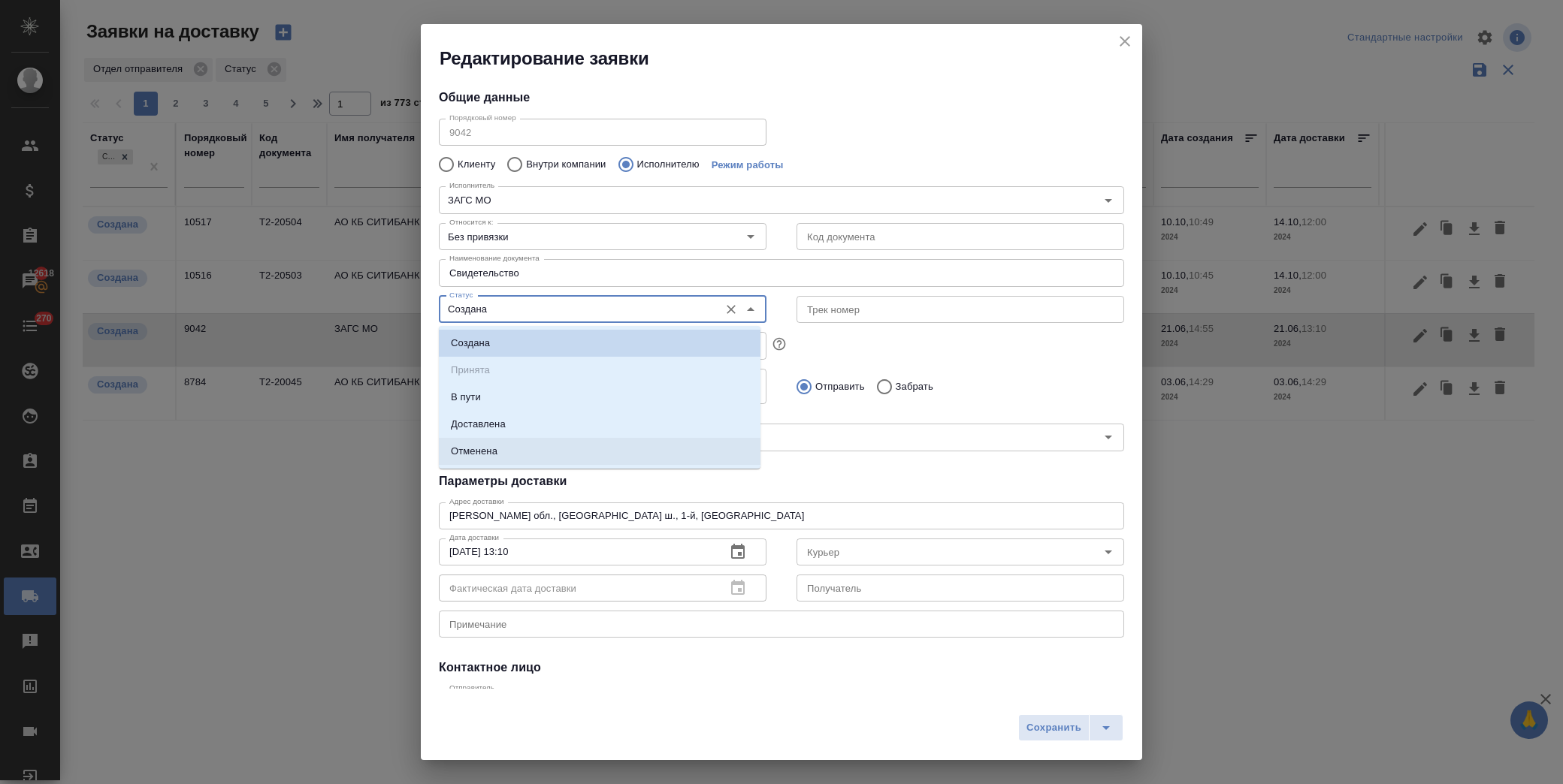
click at [501, 455] on li "Отменена" at bounding box center [599, 450] width 322 height 27
type input "Отменена"
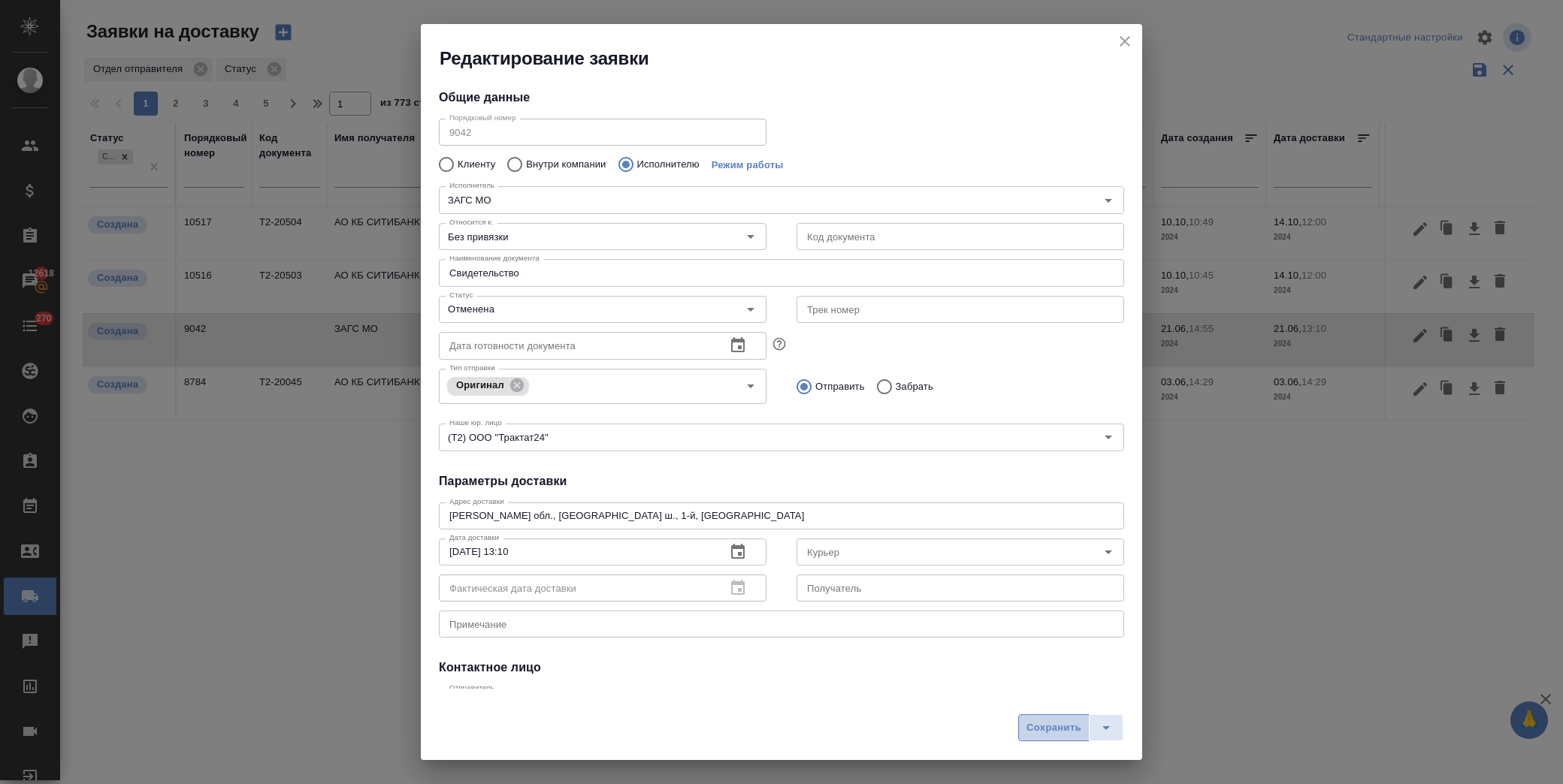
click at [1055, 733] on span "Сохранить" at bounding box center [1054, 728] width 55 height 17
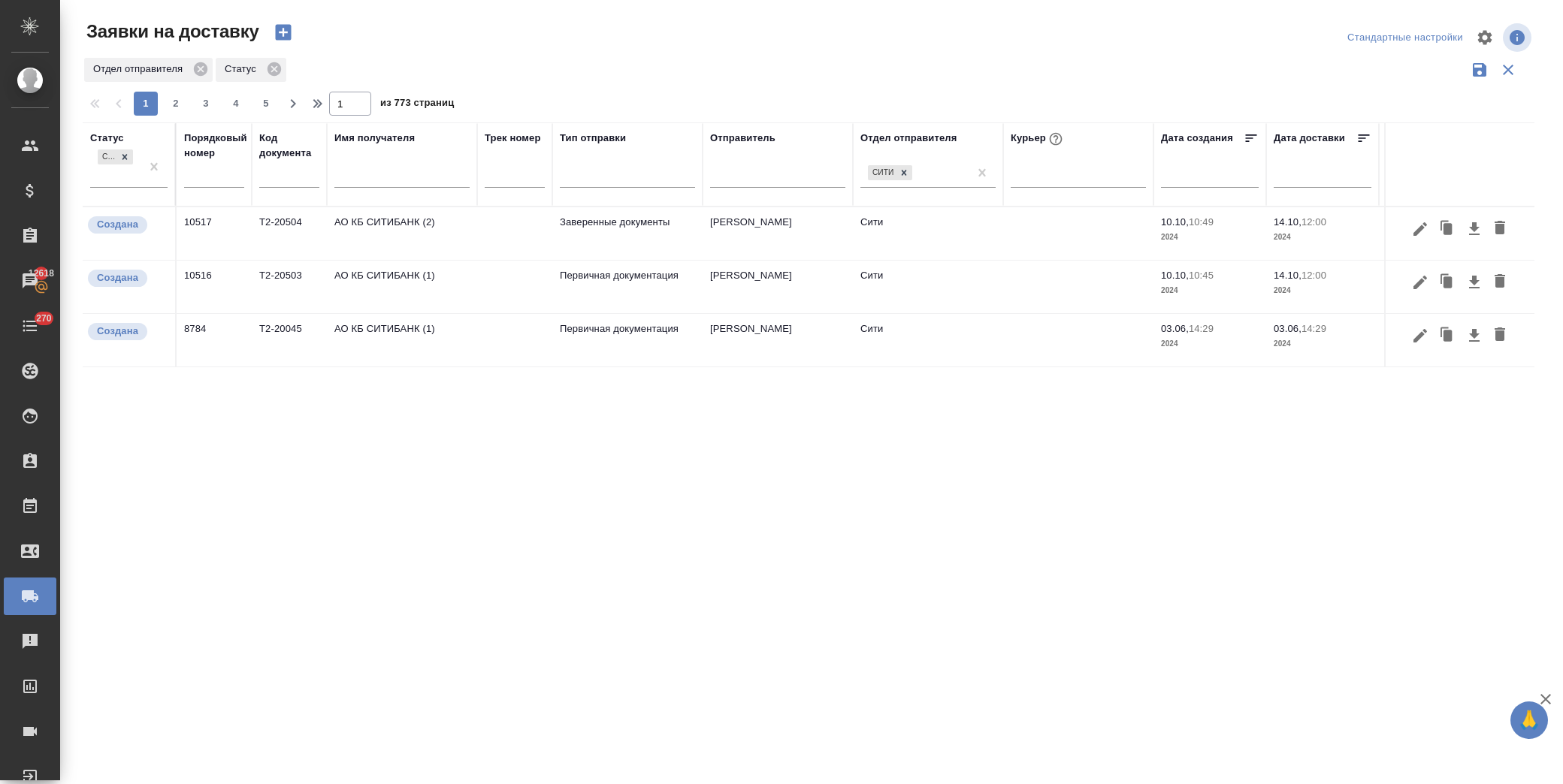
click at [861, 260] on td "Сити" at bounding box center [927, 233] width 150 height 52
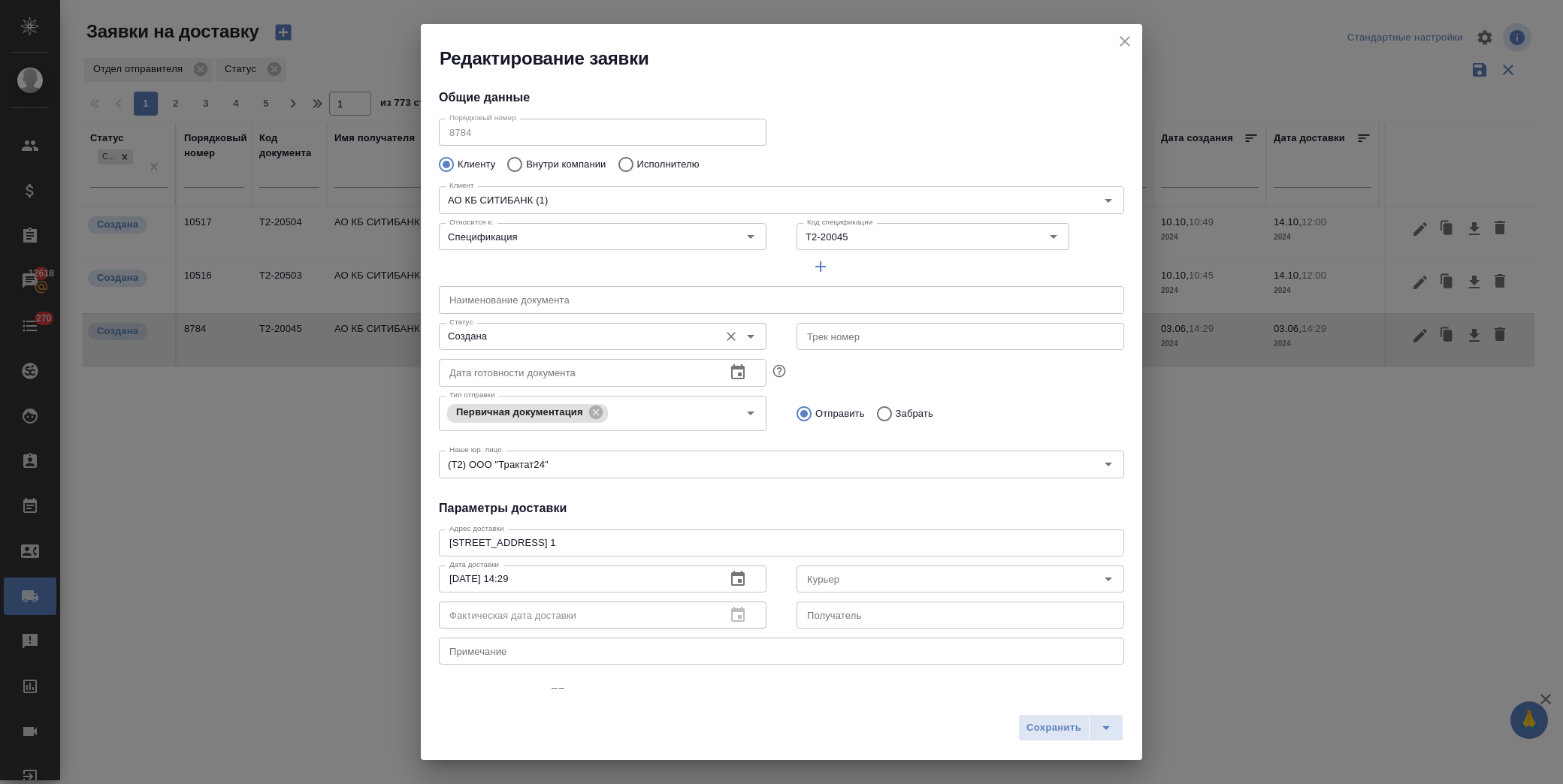
click at [499, 338] on input "Создана" at bounding box center [577, 336] width 268 height 18
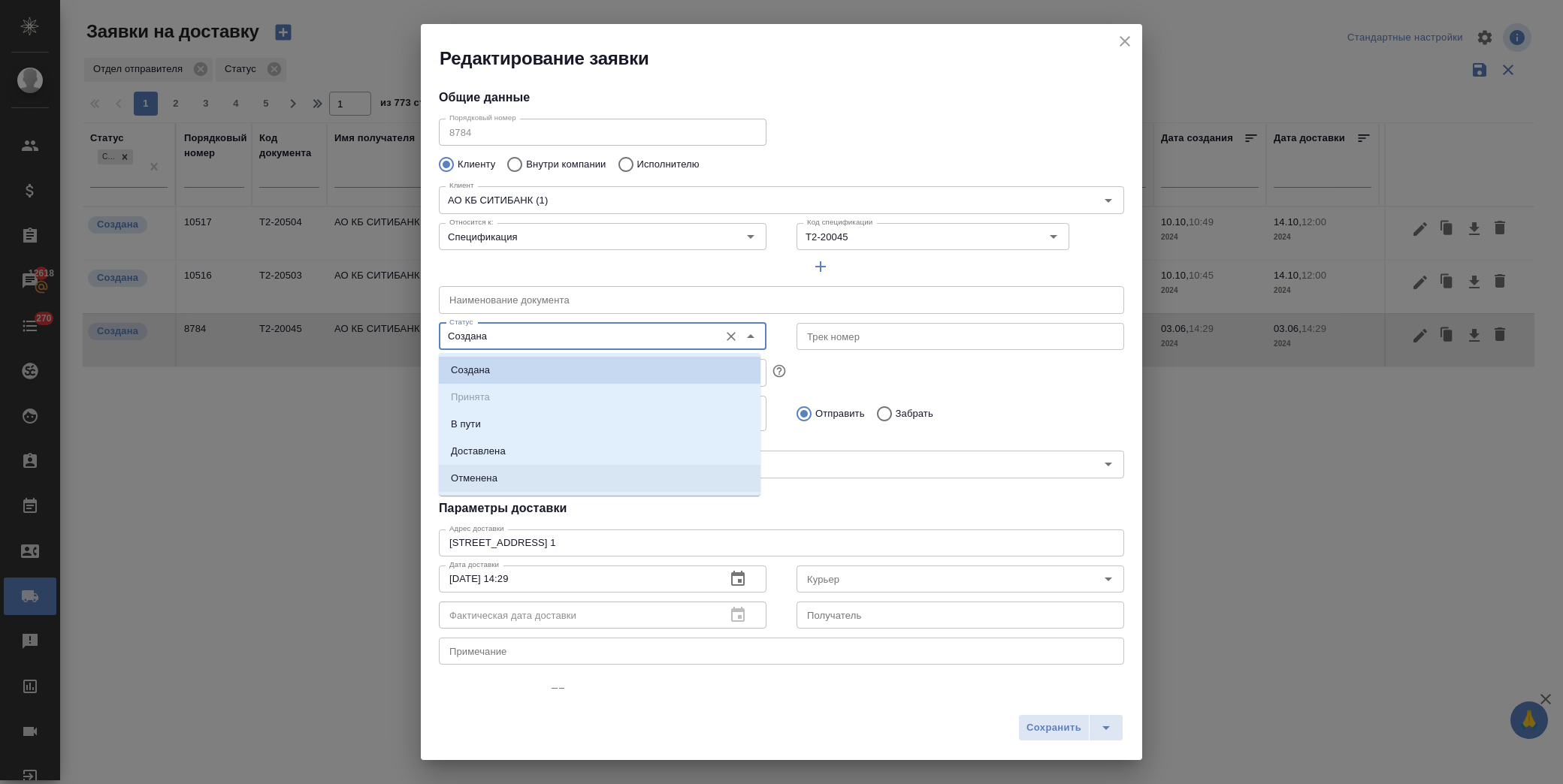
click at [523, 466] on li "Отменена" at bounding box center [599, 478] width 322 height 27
type input "Отменена"
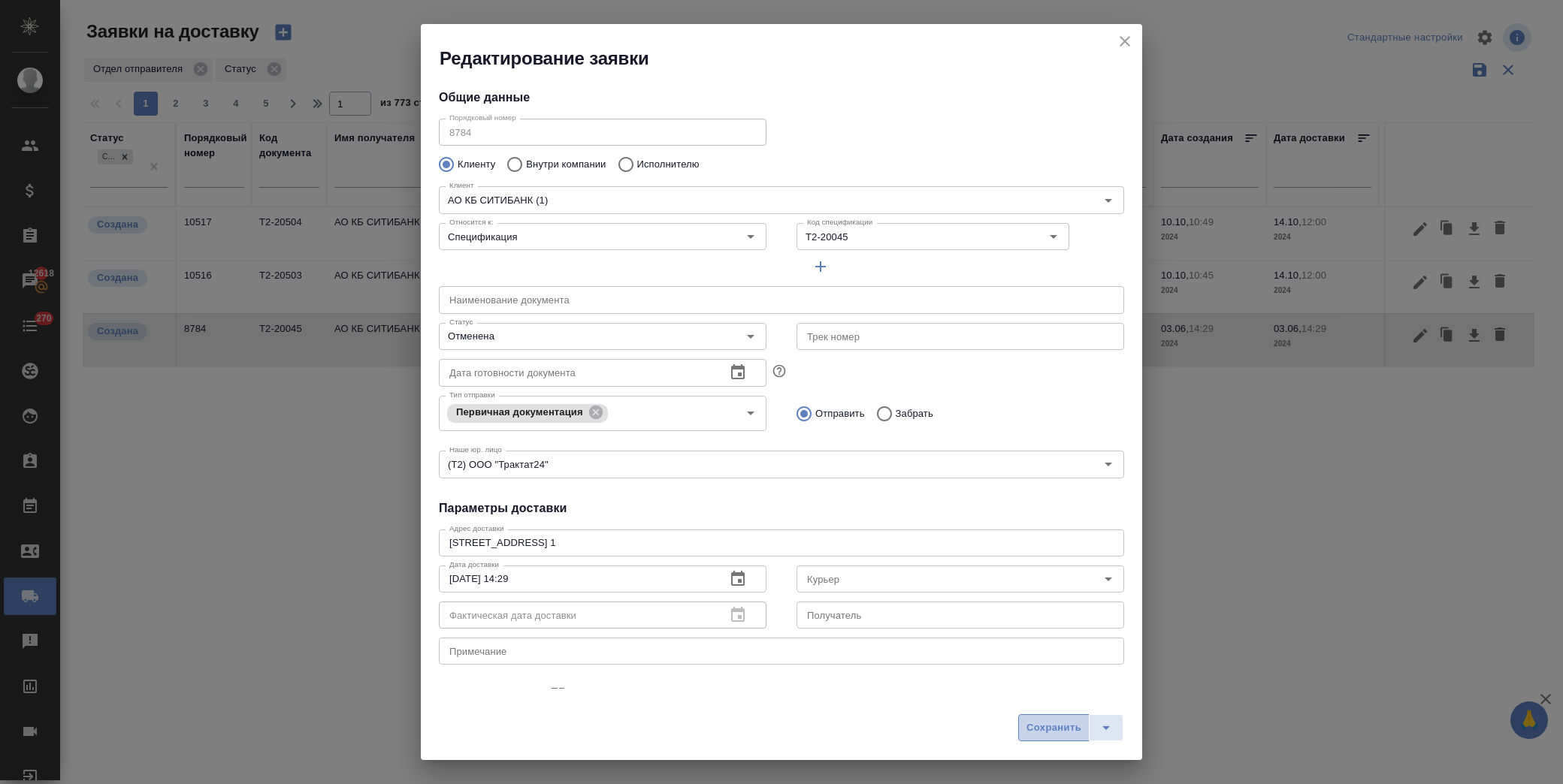
click at [1040, 719] on button "Сохранить" at bounding box center [1054, 727] width 72 height 27
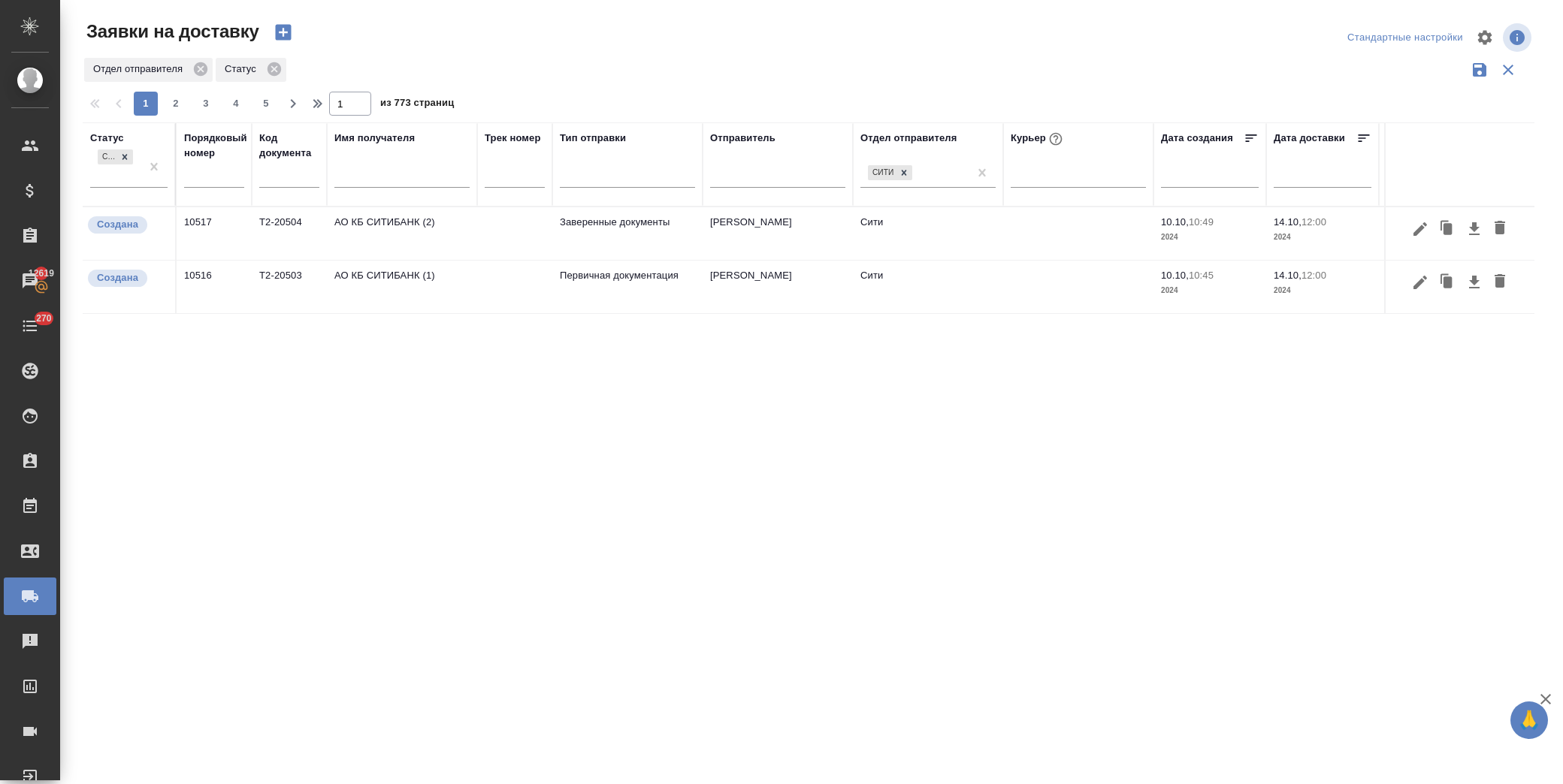
click at [943, 260] on td "Сити" at bounding box center [927, 233] width 150 height 52
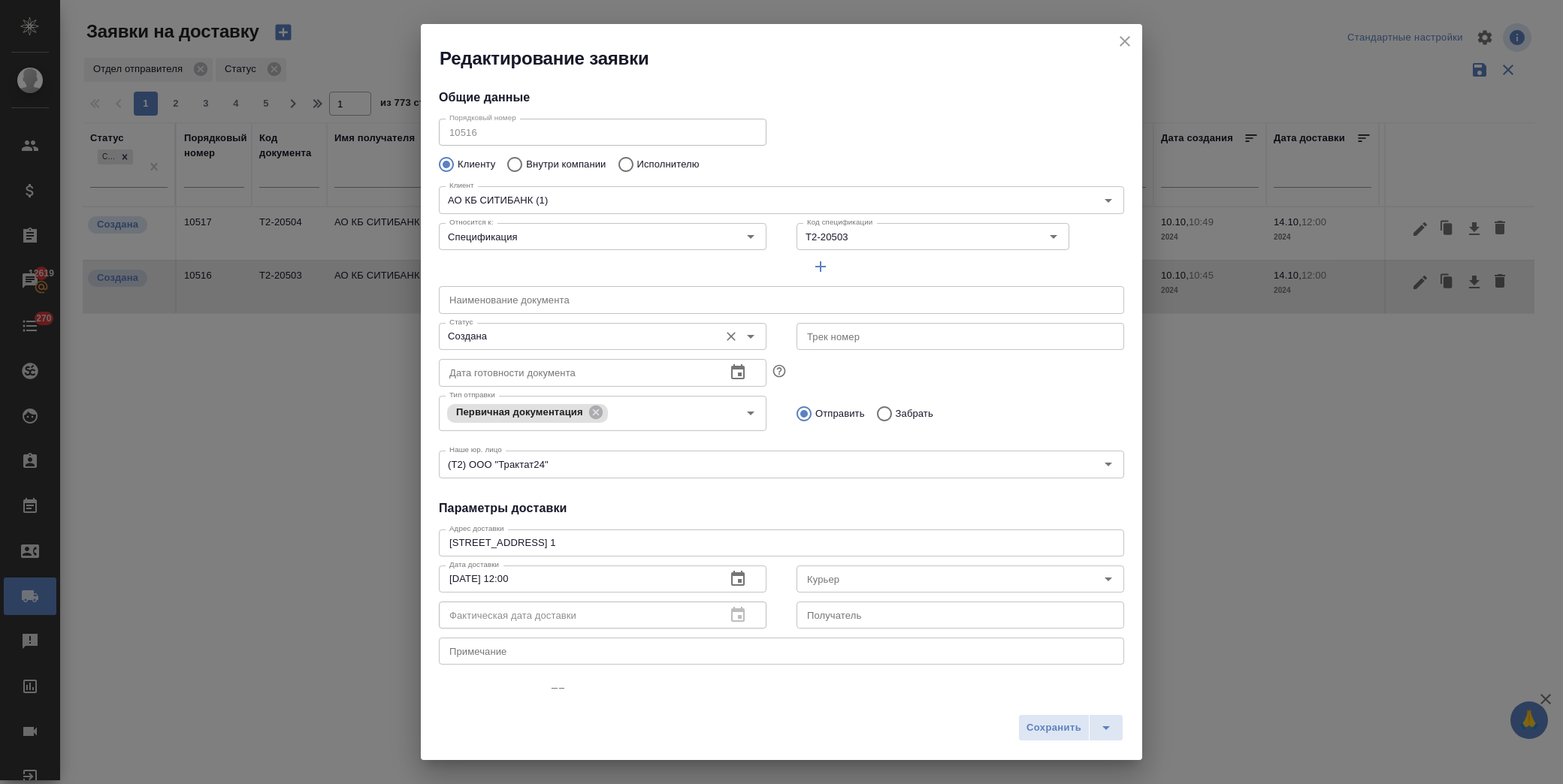
click at [588, 335] on input "Создана" at bounding box center [577, 336] width 268 height 18
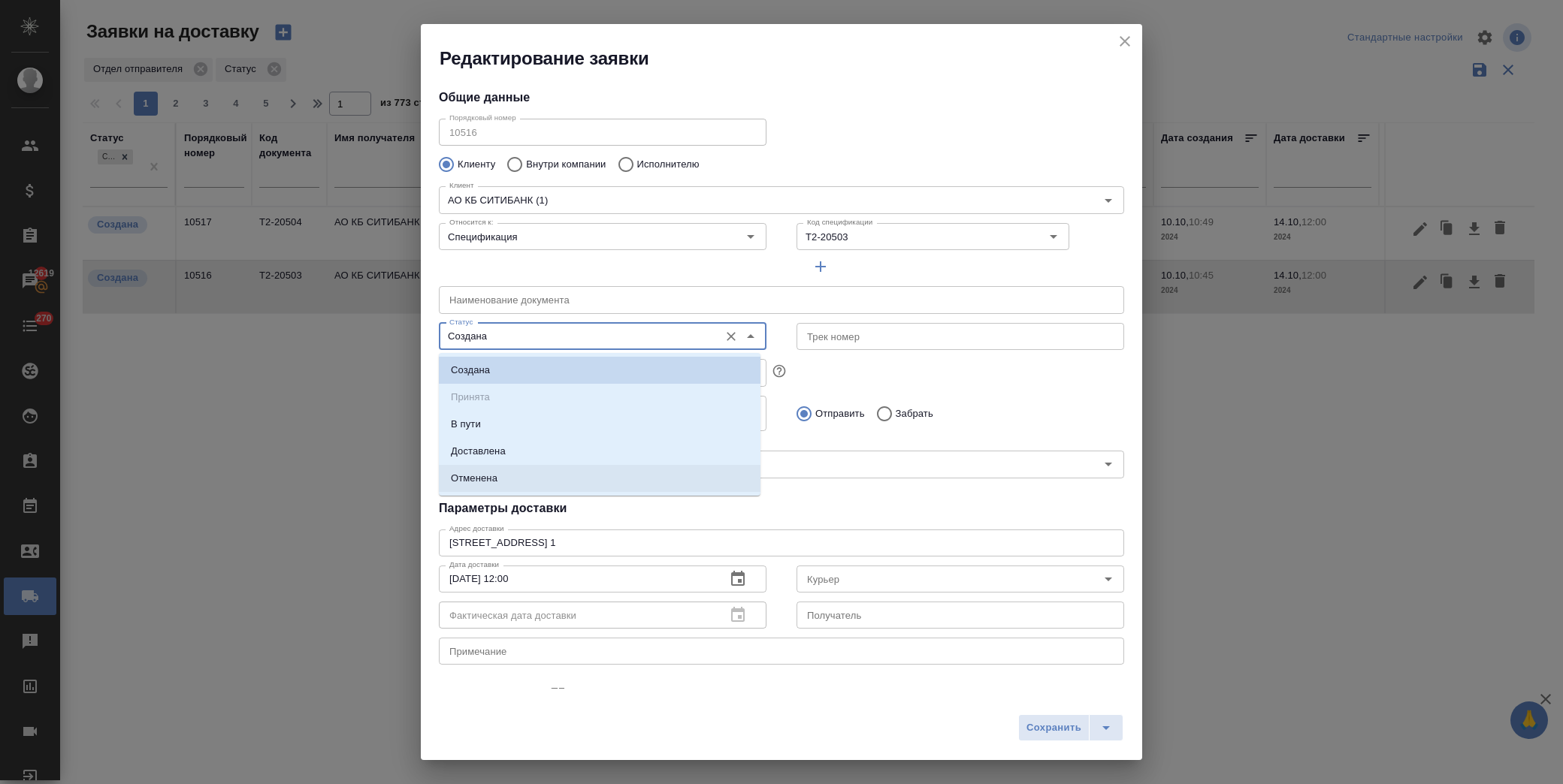
click at [504, 475] on li "Отменена" at bounding box center [599, 478] width 322 height 27
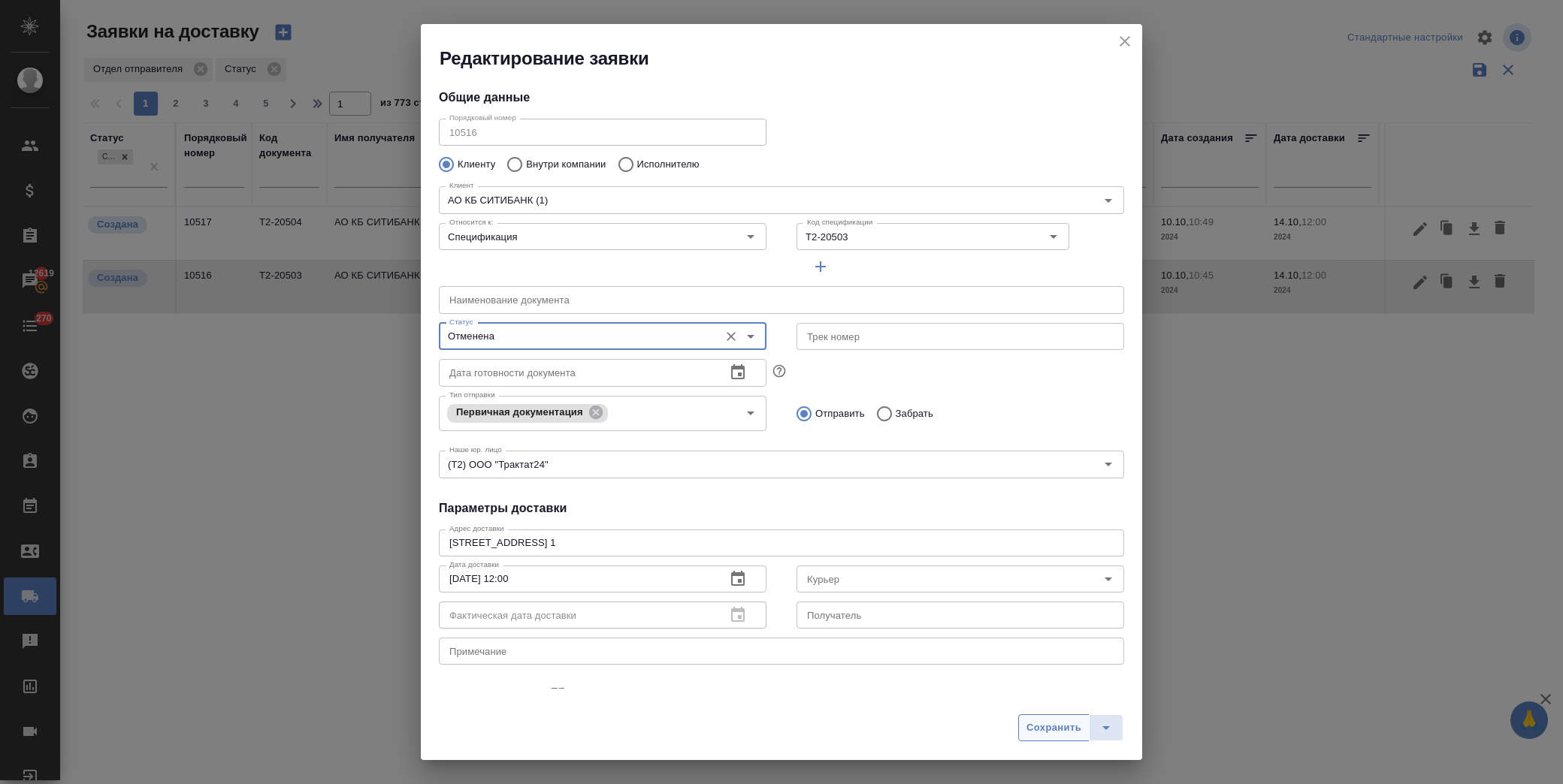
click at [1038, 733] on span "Сохранить" at bounding box center [1054, 728] width 55 height 17
type input "Создана"
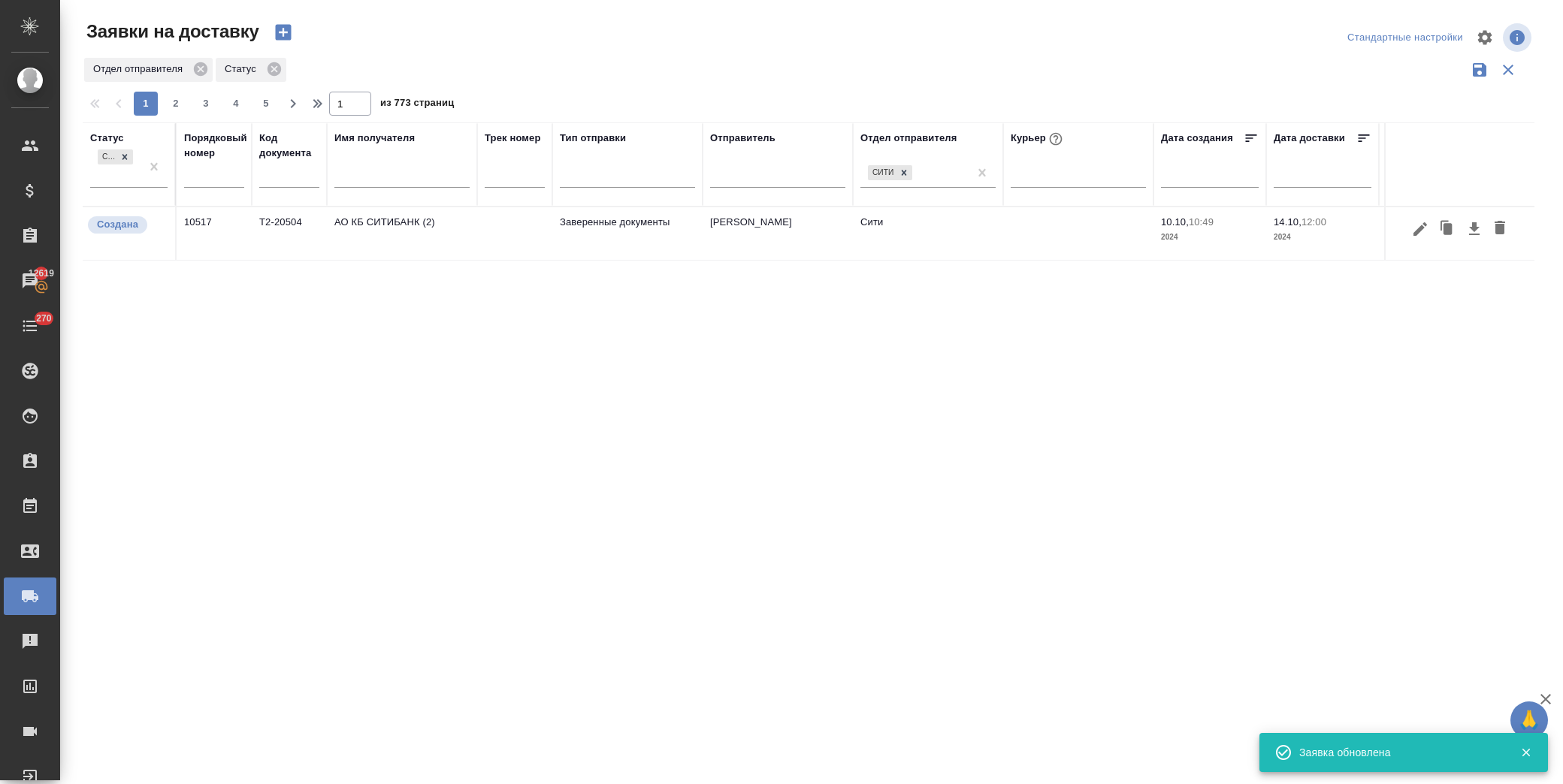
click at [702, 250] on td "[PERSON_NAME]" at bounding box center [777, 233] width 150 height 52
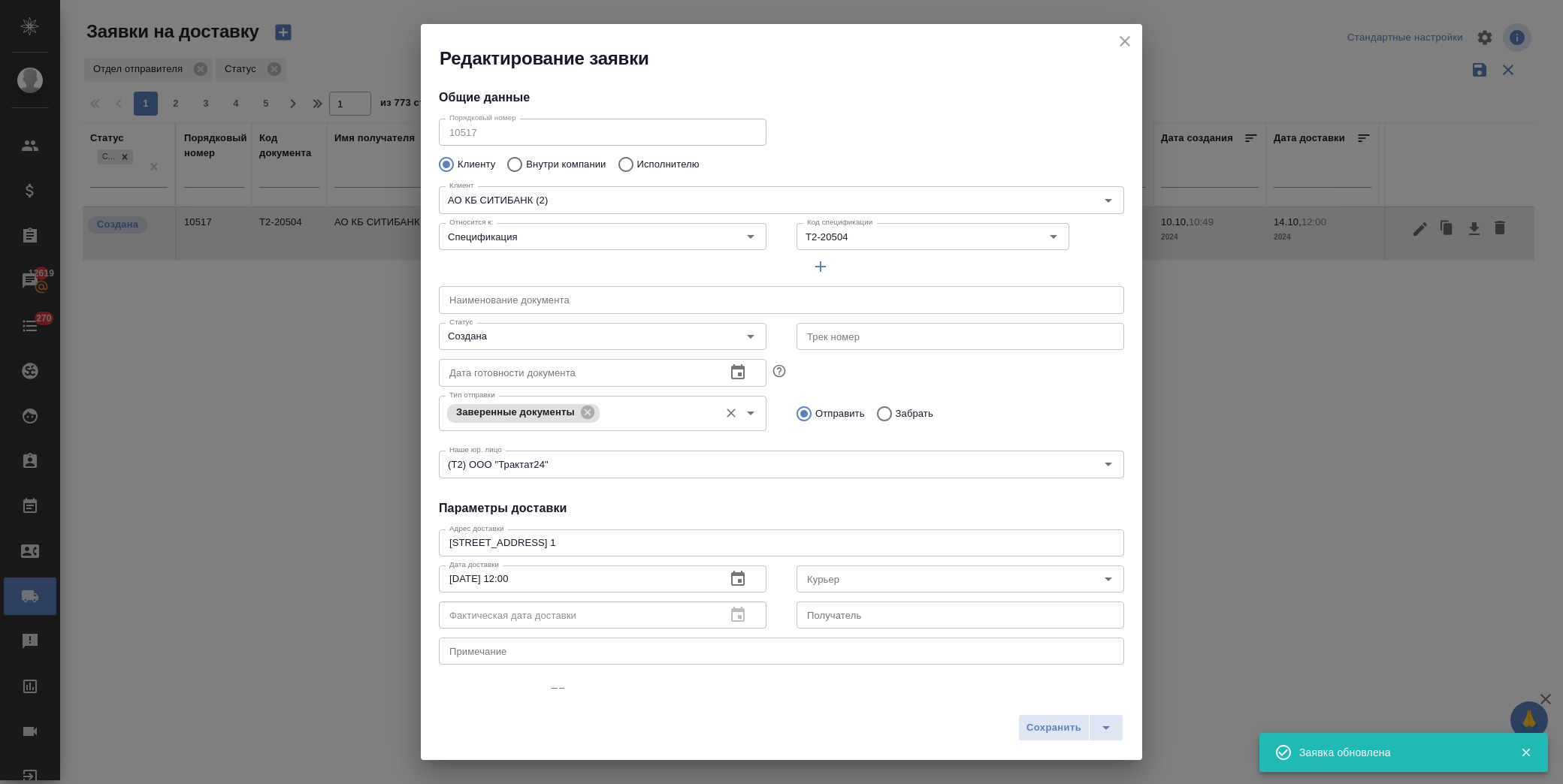
type input "[PERSON_NAME]"
type input "[PHONE_NUMBER]"
click at [569, 334] on input "Создана" at bounding box center [577, 336] width 268 height 18
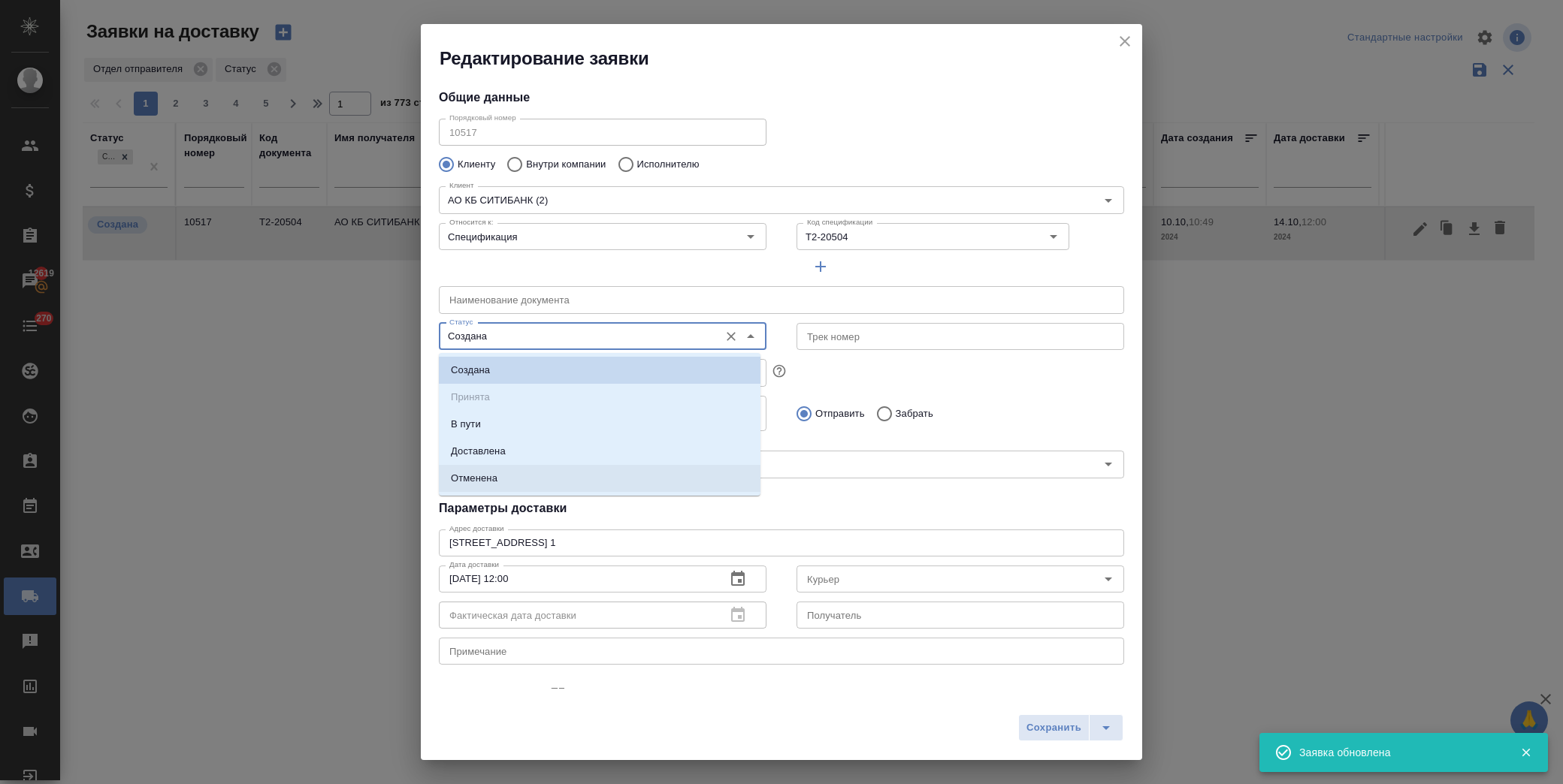
click at [517, 483] on li "Отменена" at bounding box center [599, 478] width 322 height 27
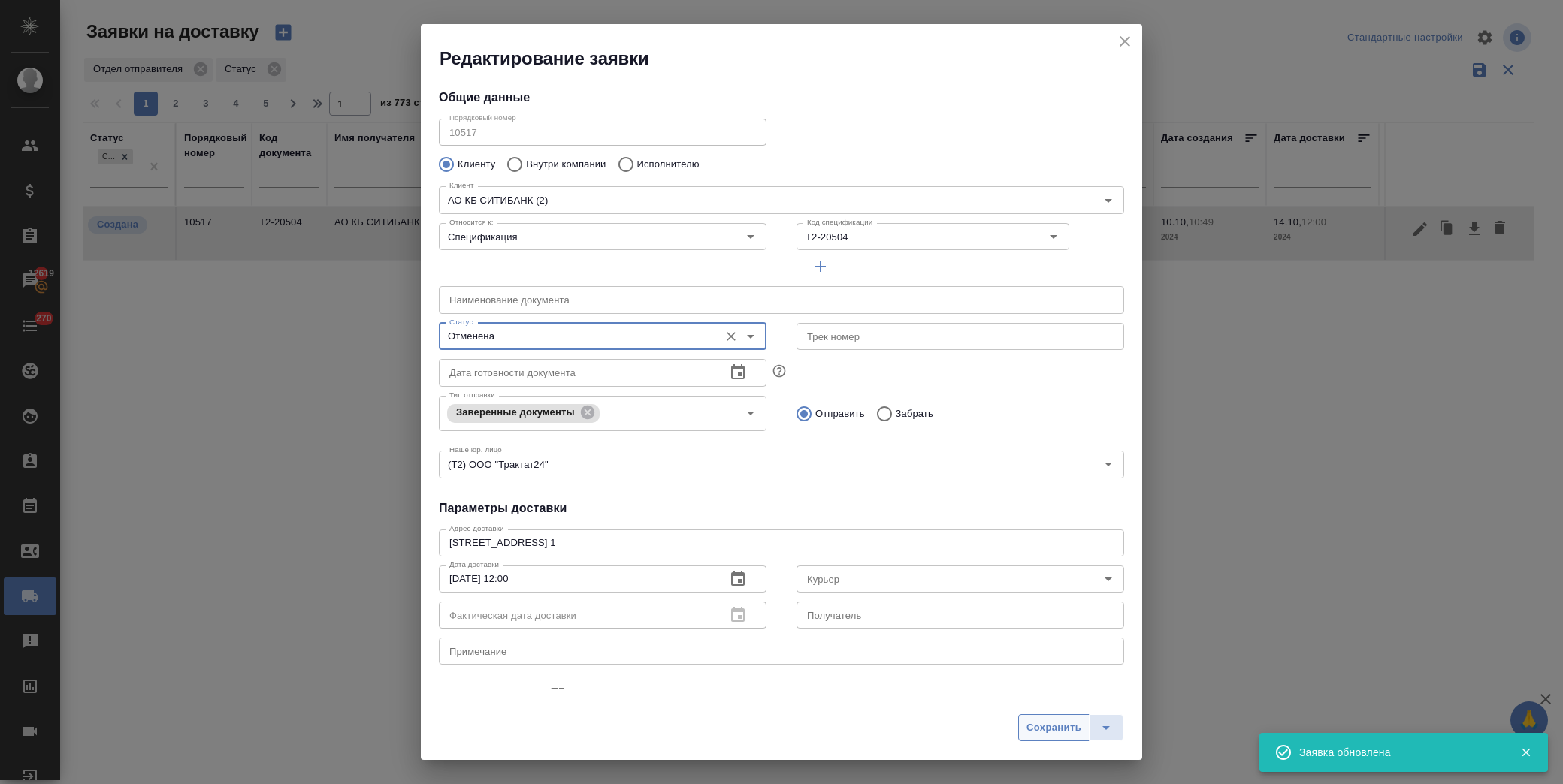
click at [1048, 733] on span "Сохранить" at bounding box center [1054, 728] width 55 height 17
type input "Создана"
